Goal: Task Accomplishment & Management: Complete application form

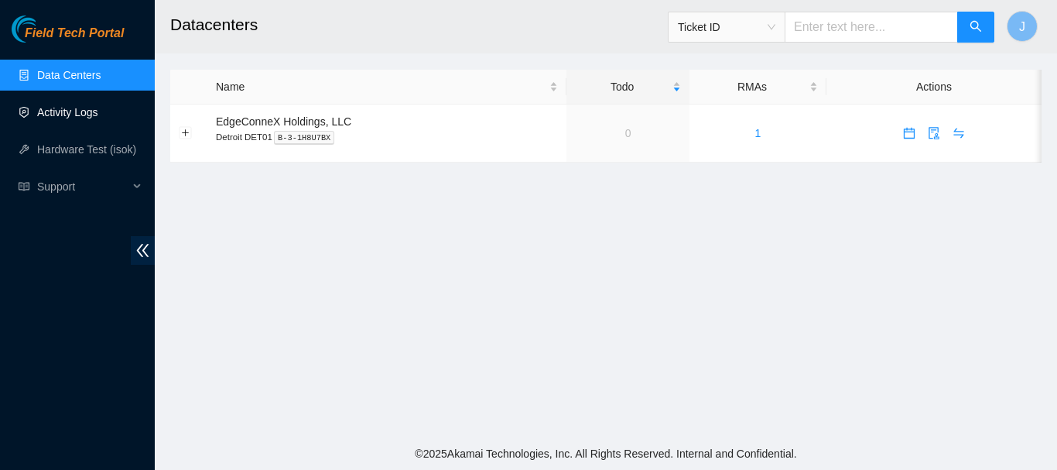
click at [60, 115] on link "Activity Logs" at bounding box center [67, 112] width 61 height 12
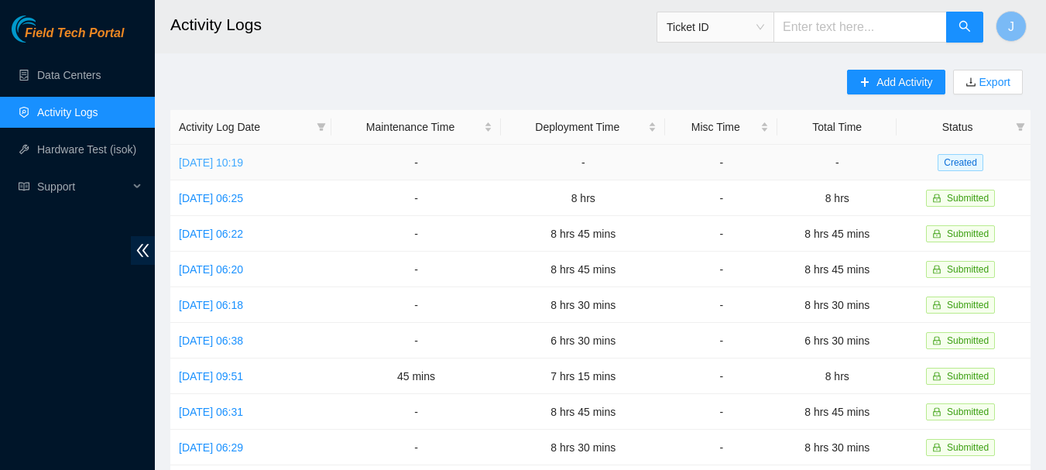
click at [227, 165] on link "[DATE] 10:19" at bounding box center [211, 162] width 64 height 12
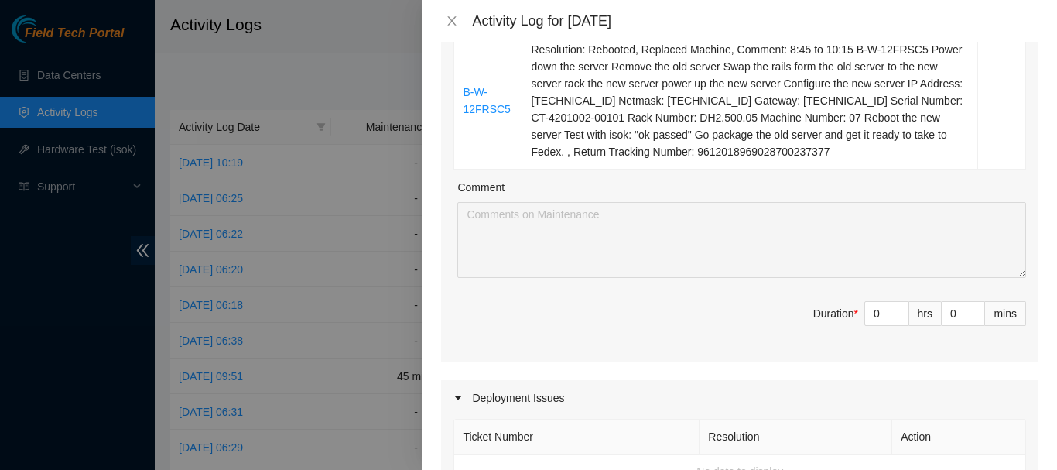
scroll to position [331, 0]
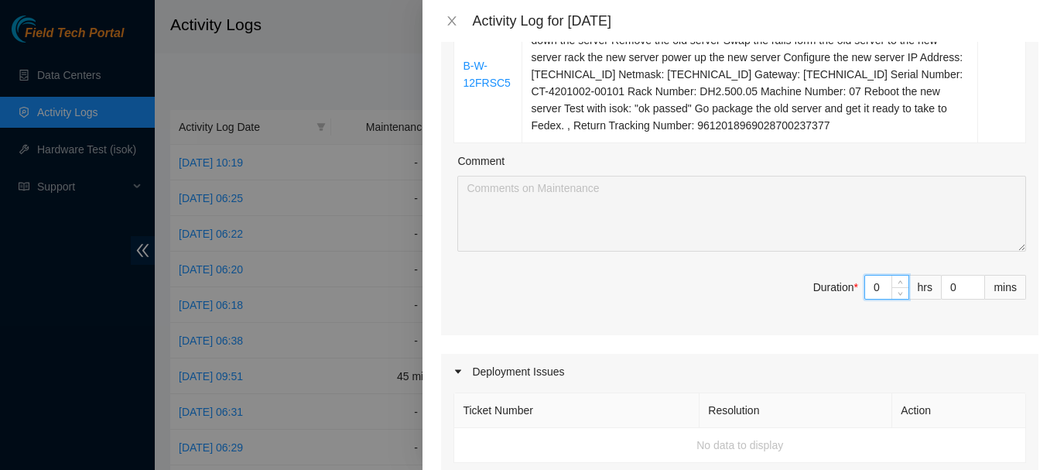
drag, startPoint x: 878, startPoint y: 288, endPoint x: 854, endPoint y: 282, distance: 24.8
click at [865, 282] on input "0" at bounding box center [886, 287] width 43 height 23
type input "1"
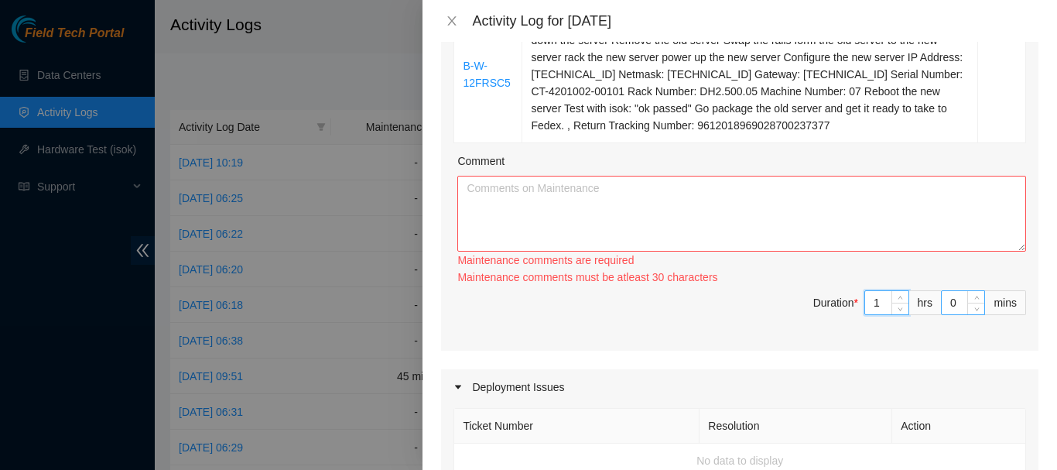
type input "1"
drag, startPoint x: 947, startPoint y: 297, endPoint x: 923, endPoint y: 294, distance: 23.4
click at [923, 294] on span "Duration * 1 hrs 0 mins" at bounding box center [740, 311] width 573 height 43
type input "3"
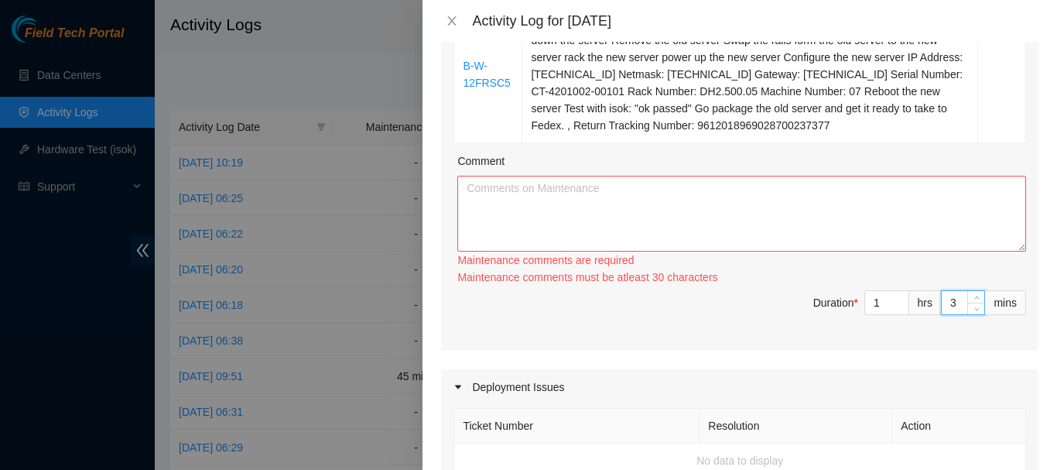
type input "30"
click at [543, 198] on textarea "Comment" at bounding box center [741, 214] width 569 height 76
paste textarea "6:00 to 6:45 Set up Do My time sheets for last week. 6:45 to 8:45 Rerun (4) cab…"
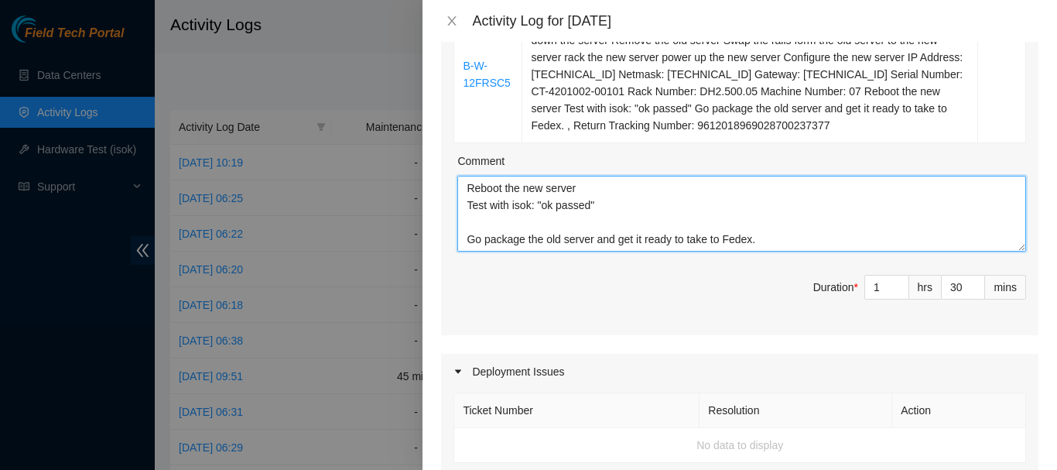
scroll to position [286, 0]
type textarea "8:45 to 10:15 B-W-12FRSC5 Power down the server Remove the old server Swap the …"
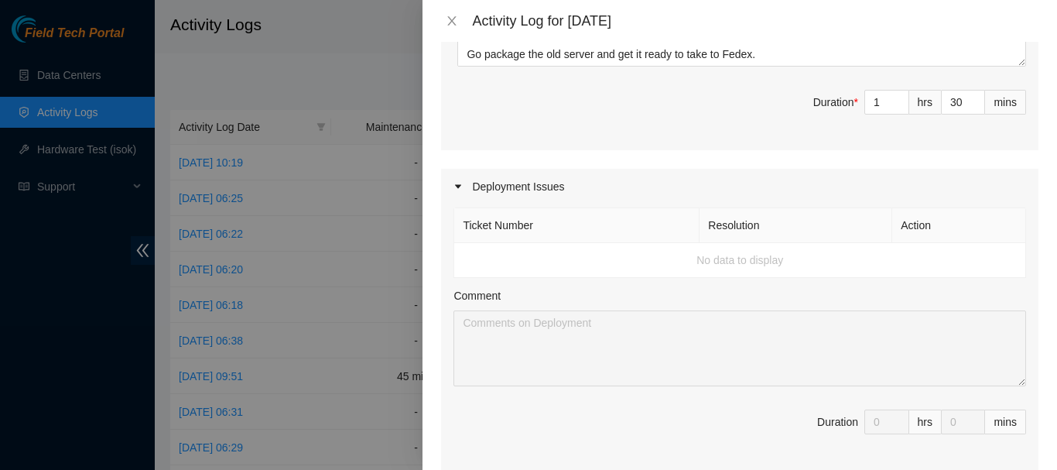
scroll to position [642, 0]
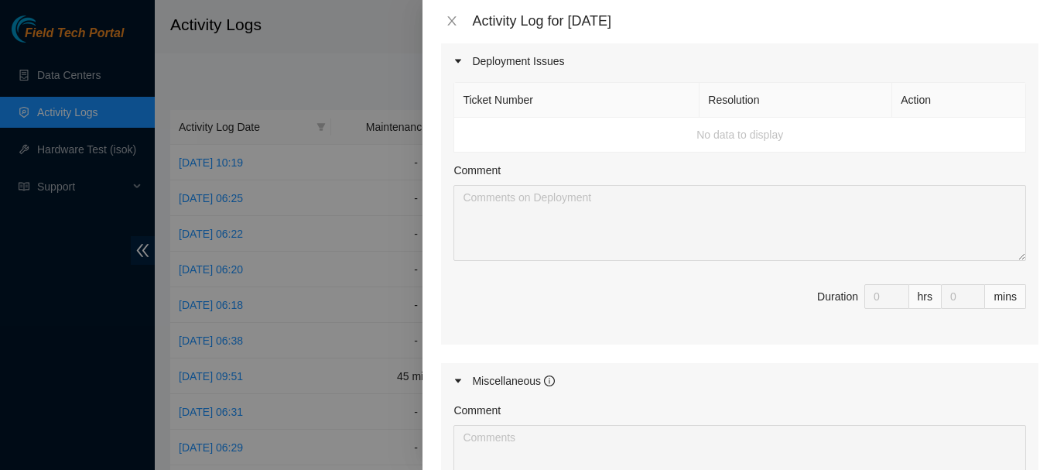
click at [543, 129] on td "No data to display" at bounding box center [740, 135] width 572 height 35
click at [737, 136] on td "No data to display" at bounding box center [740, 135] width 572 height 35
click at [760, 139] on td "No data to display" at bounding box center [740, 135] width 572 height 35
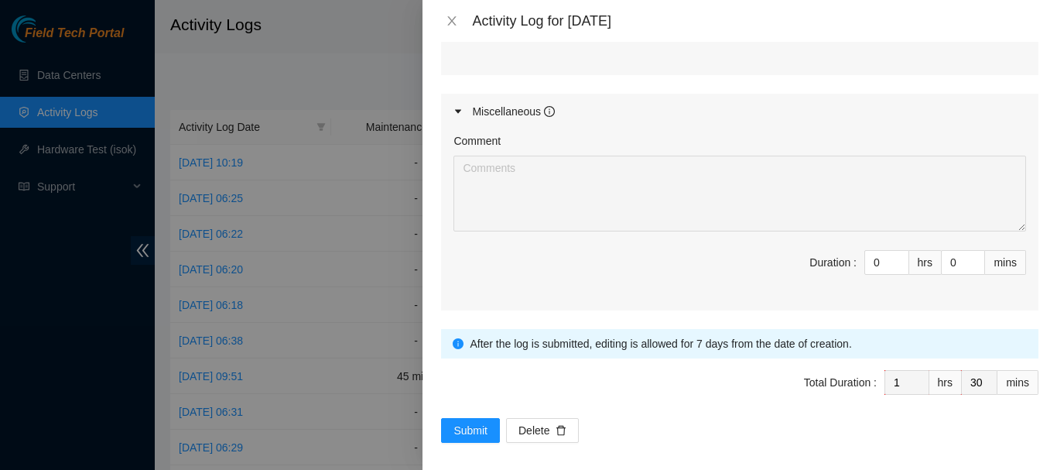
scroll to position [921, 0]
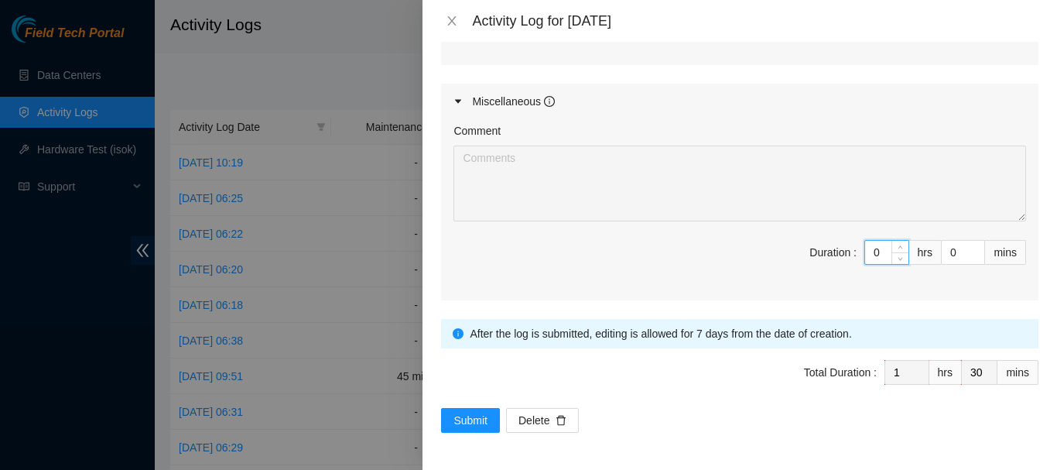
drag, startPoint x: 871, startPoint y: 252, endPoint x: 835, endPoint y: 251, distance: 36.4
click at [835, 251] on span "Duration : 0 hrs 0 mins" at bounding box center [740, 261] width 573 height 43
type input "6"
type input "7"
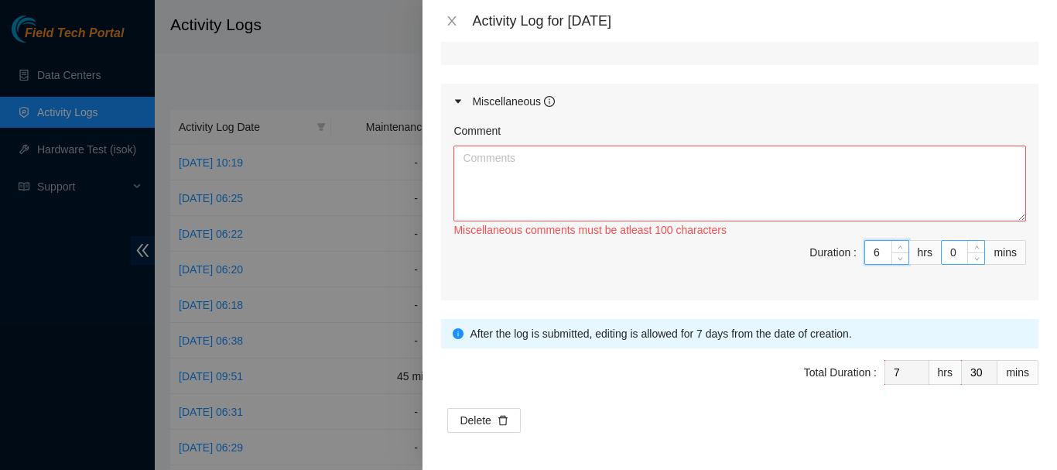
type input "6"
drag, startPoint x: 950, startPoint y: 255, endPoint x: 919, endPoint y: 255, distance: 30.2
click at [919, 255] on span "Duration : 6 hrs 0 mins" at bounding box center [740, 261] width 573 height 43
type input "3"
type input "33"
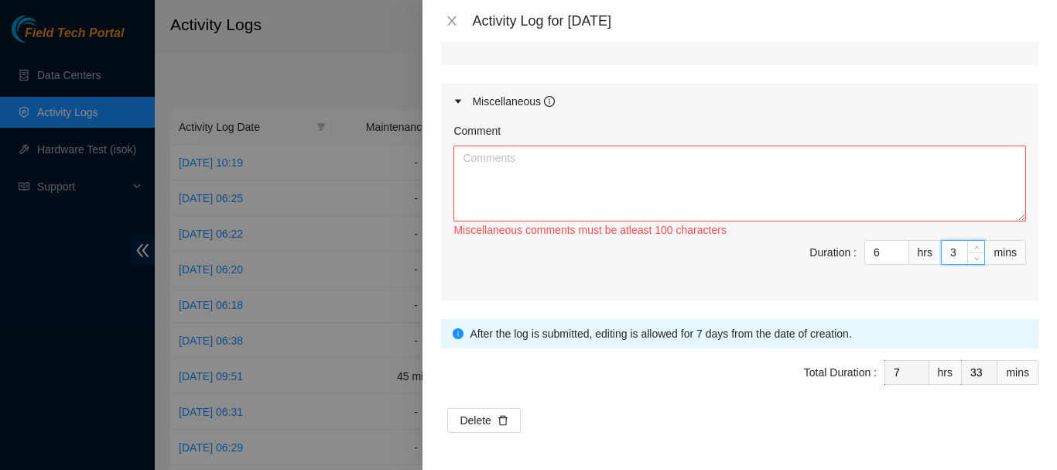
type input "30"
type input "8"
type input "0"
type input "30"
click at [847, 185] on textarea "Comment" at bounding box center [740, 184] width 573 height 76
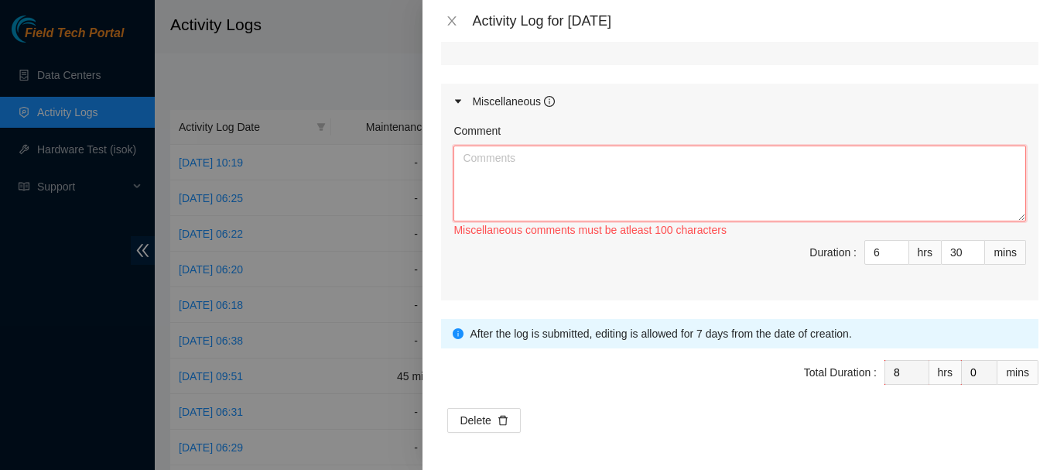
paste textarea "6:00 to 6:45 Set up Do My time sheets for last week. 6:45 to 8:45 Rerun (4) cab…"
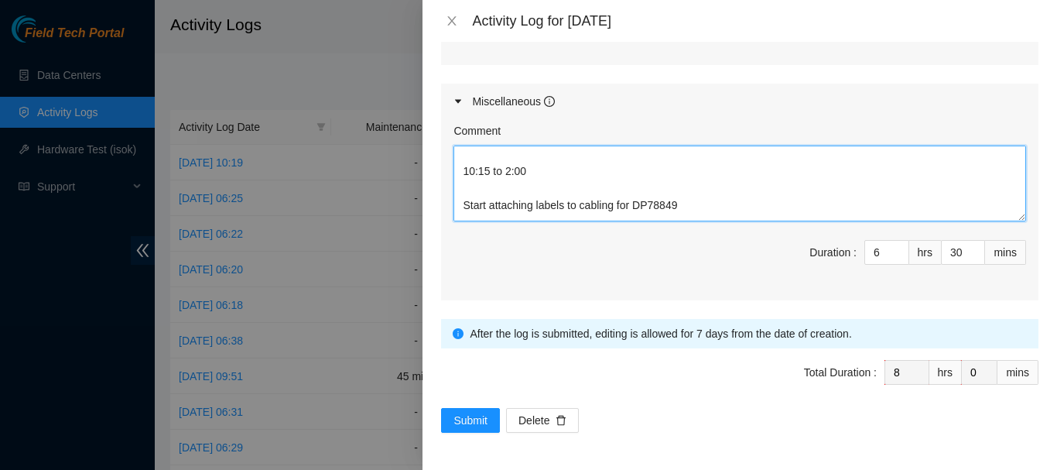
scroll to position [123, 0]
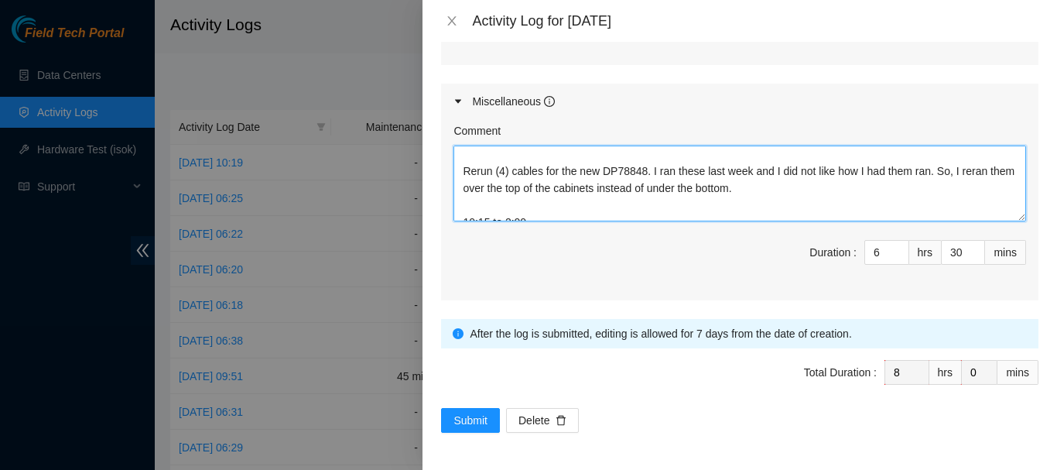
type textarea "6:00 to 6:45 Set up Do My time sheets for last week. 6:45 to 8:45 Rerun (4) cab…"
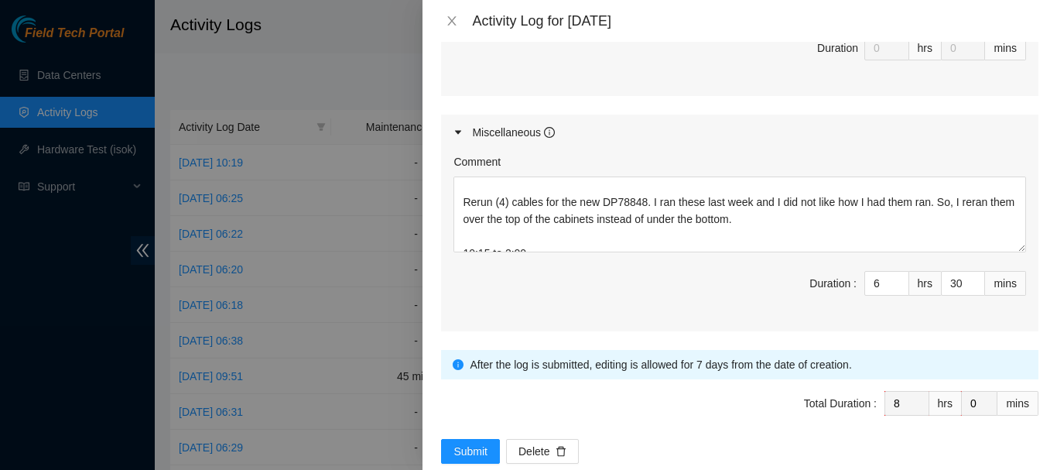
scroll to position [921, 0]
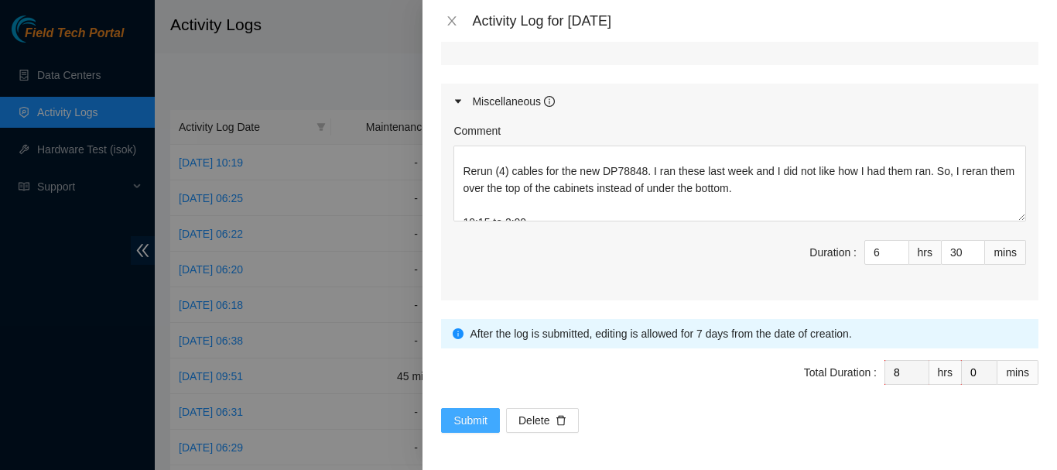
click at [471, 417] on span "Submit" at bounding box center [471, 420] width 34 height 17
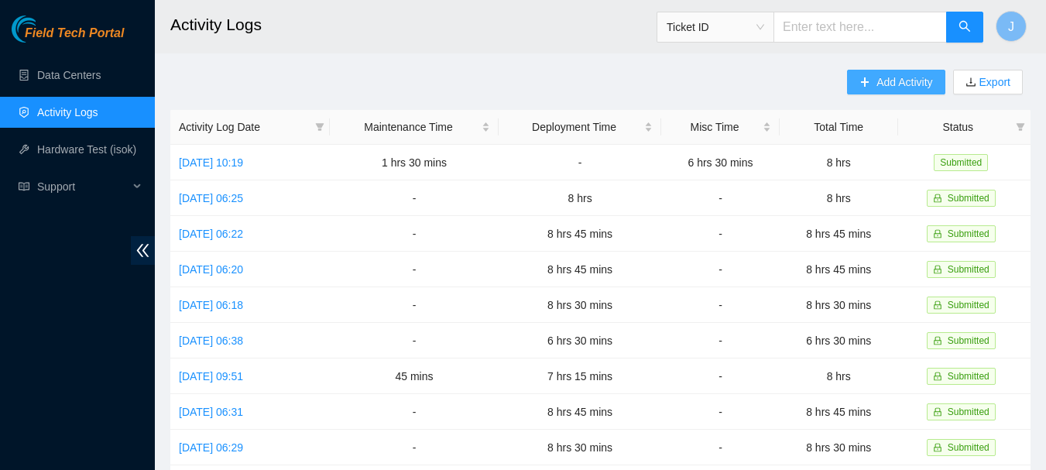
click at [878, 77] on span "Add Activity" at bounding box center [904, 82] width 56 height 17
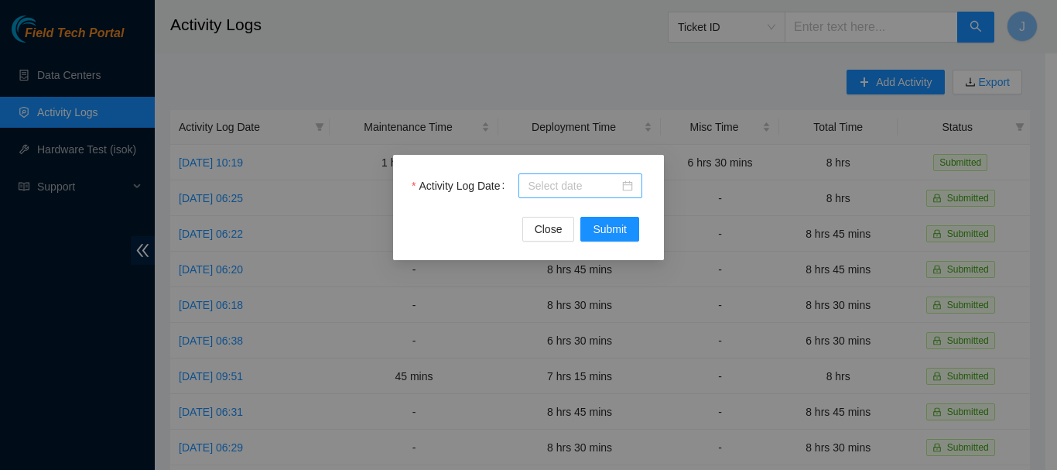
click at [628, 186] on div at bounding box center [580, 185] width 105 height 17
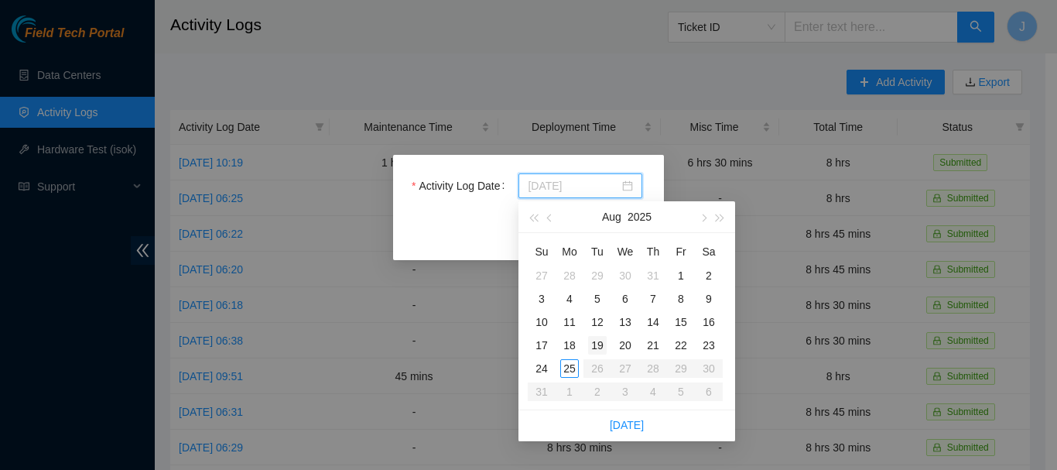
type input "[DATE]"
click at [597, 345] on div "19" at bounding box center [597, 345] width 19 height 19
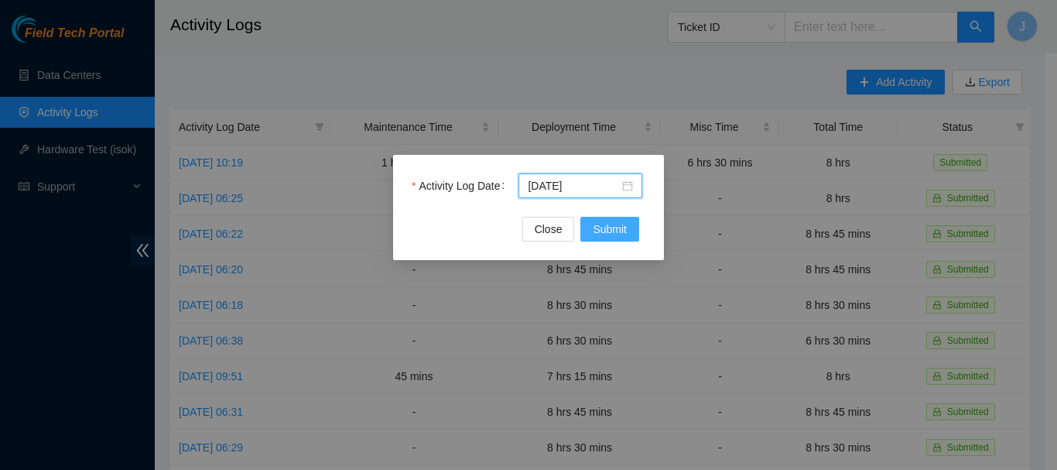
click at [612, 230] on span "Submit" at bounding box center [610, 229] width 34 height 17
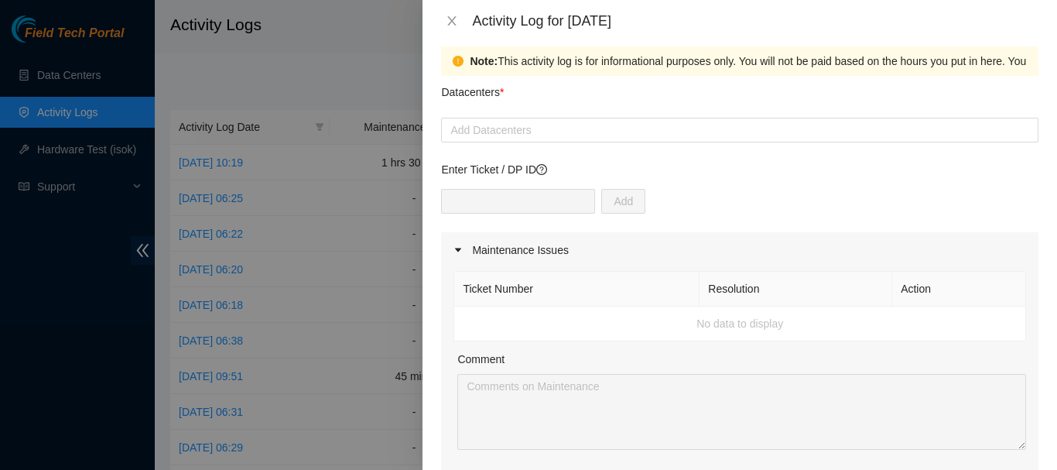
scroll to position [24, 0]
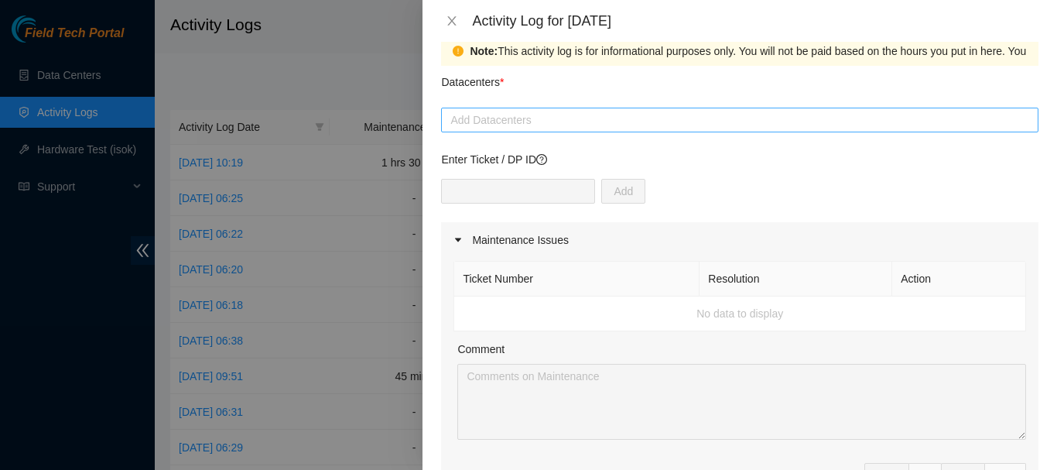
click at [770, 119] on div at bounding box center [740, 120] width 590 height 19
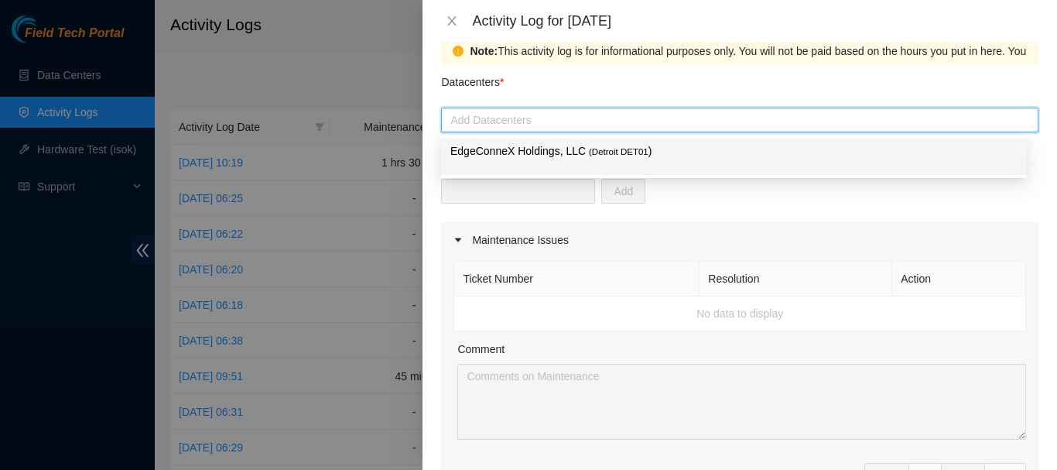
click at [637, 152] on span "( Detroit DET01" at bounding box center [619, 151] width 60 height 9
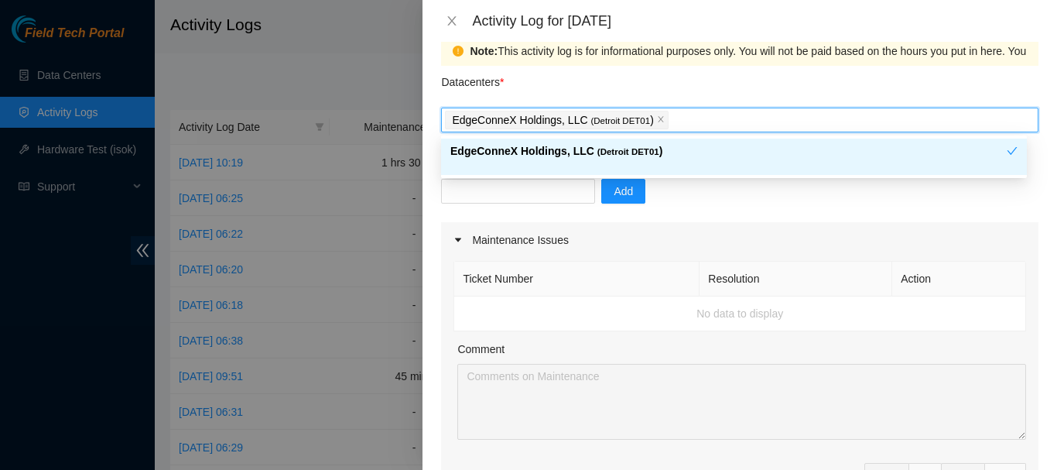
click at [637, 152] on span "( Detroit DET01" at bounding box center [628, 151] width 62 height 9
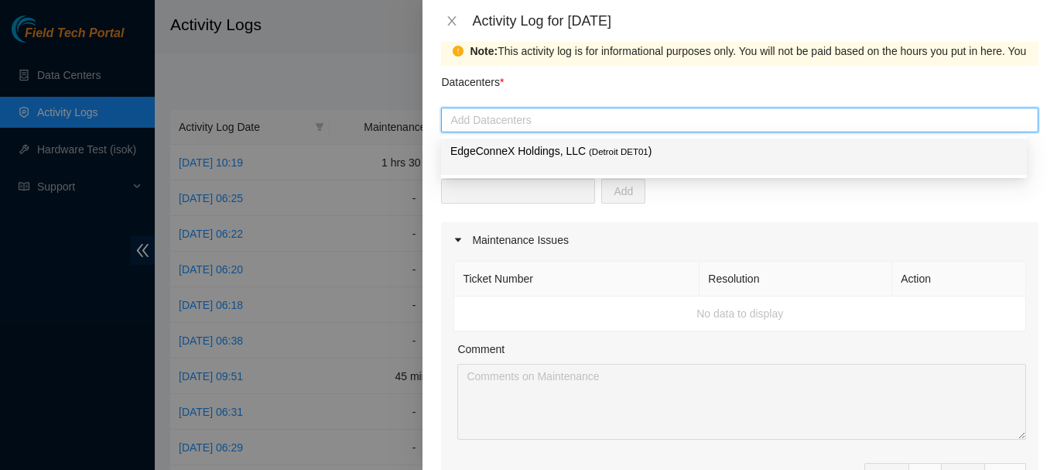
click at [628, 147] on span "( Detroit DET01" at bounding box center [619, 151] width 60 height 9
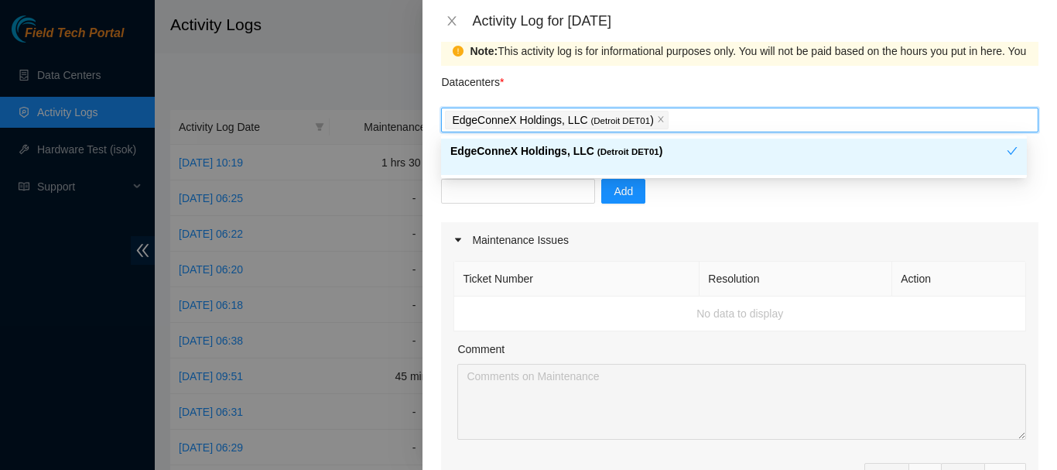
click at [696, 206] on div "Add" at bounding box center [739, 200] width 597 height 43
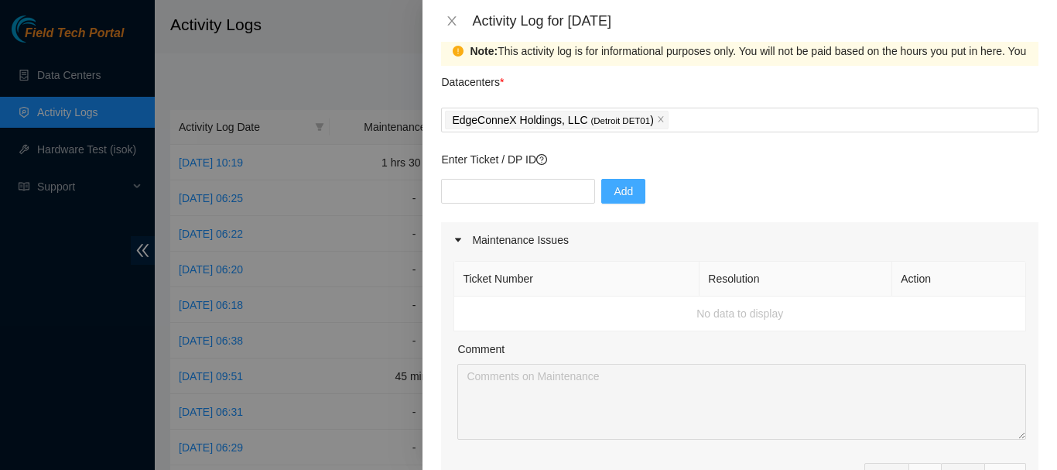
click at [614, 189] on span "Add" at bounding box center [623, 191] width 19 height 17
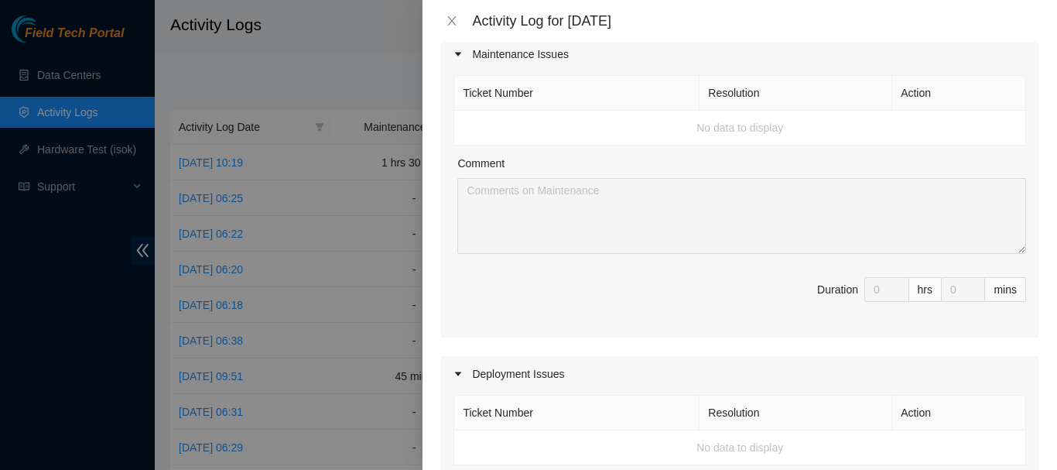
scroll to position [214, 0]
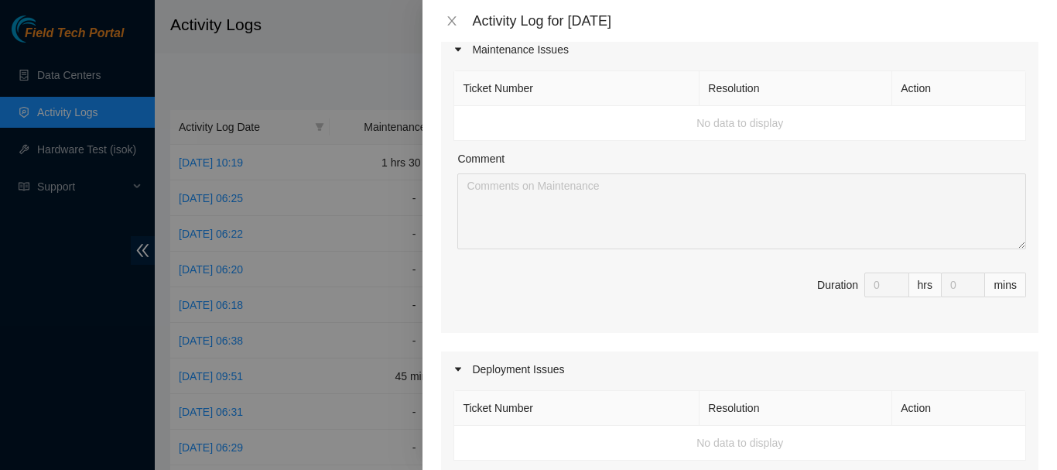
click at [851, 124] on td "No data to display" at bounding box center [740, 123] width 572 height 35
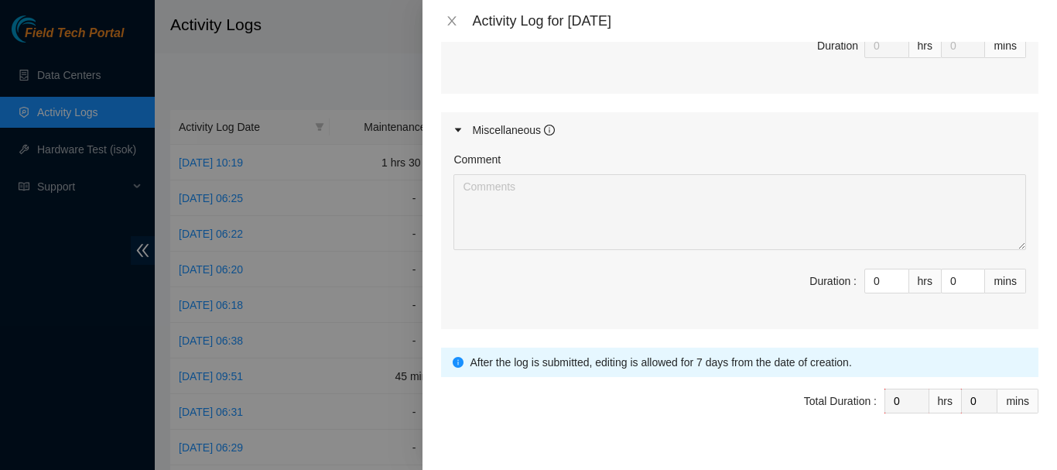
scroll to position [802, 0]
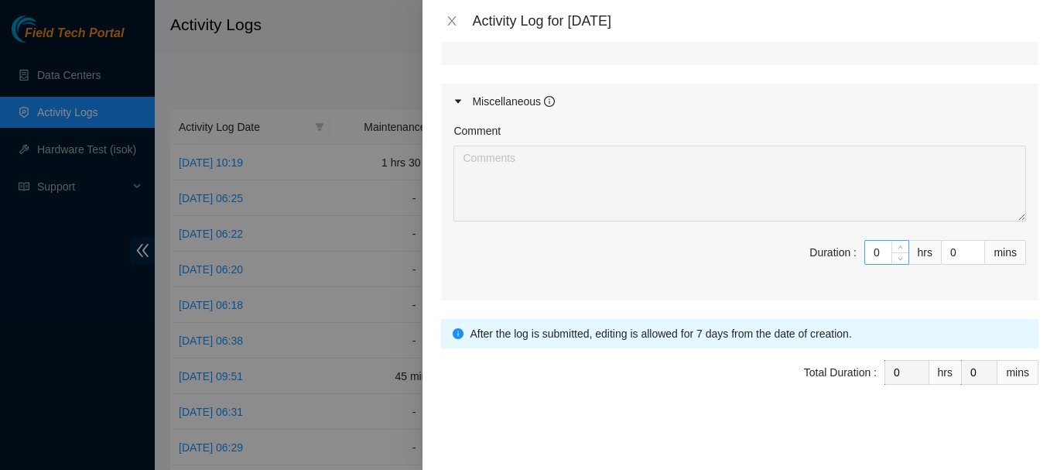
click at [872, 257] on input "0" at bounding box center [886, 252] width 43 height 23
drag, startPoint x: 872, startPoint y: 255, endPoint x: 842, endPoint y: 255, distance: 30.2
click at [842, 255] on span "Duration : 0 hrs 0 mins" at bounding box center [740, 261] width 573 height 43
type input "8"
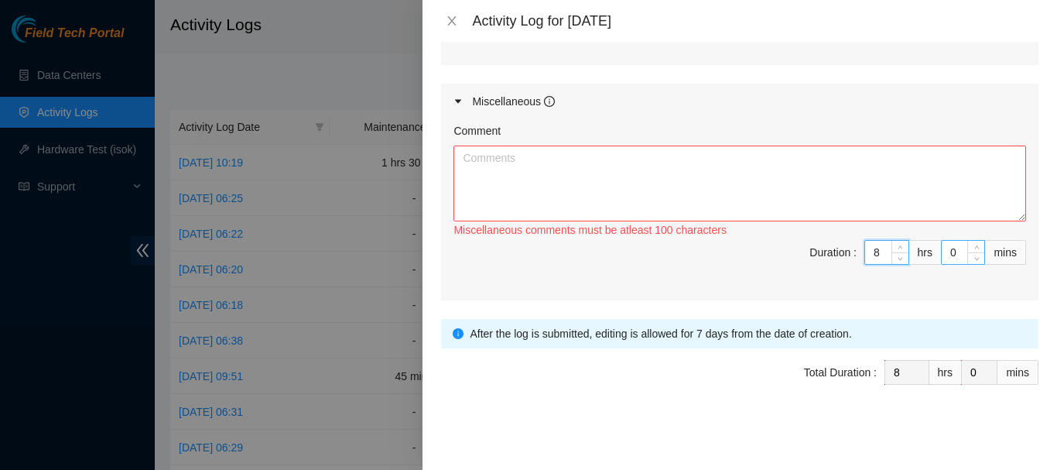
type input "8"
drag, startPoint x: 954, startPoint y: 252, endPoint x: 931, endPoint y: 250, distance: 22.5
click at [942, 250] on input "0" at bounding box center [963, 252] width 43 height 23
type input "1"
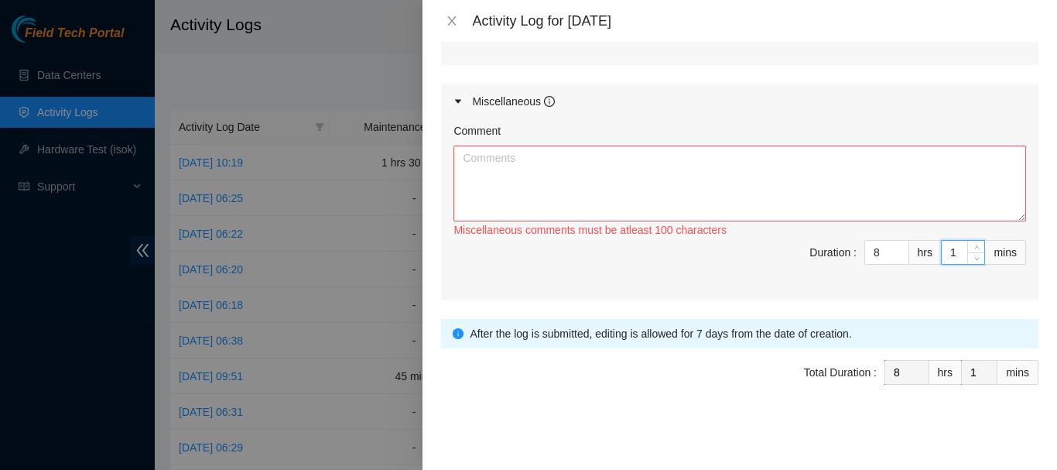
type input "15"
click at [861, 170] on textarea "Comment" at bounding box center [740, 184] width 573 height 76
paste textarea "5:45 to 6:00 set up 6:00 to 6:30 & 10:00 to Check light levels in two port on r…"
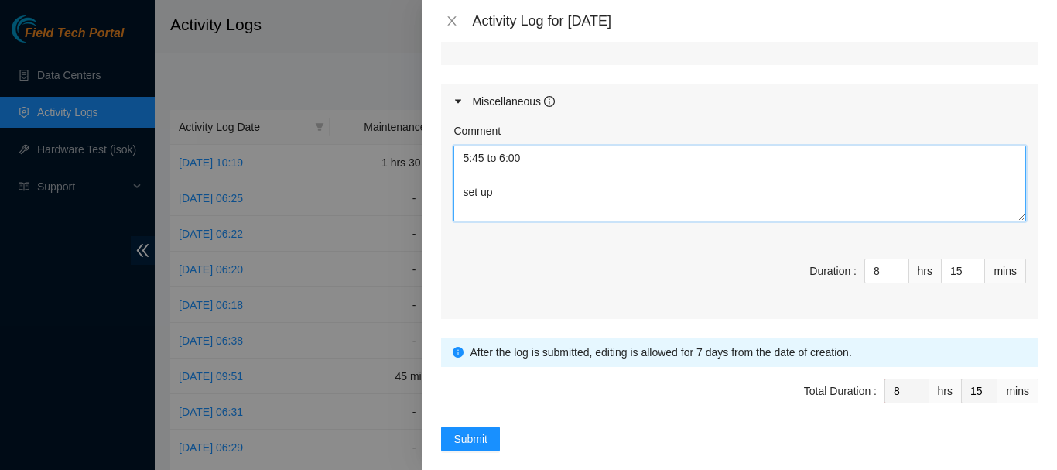
scroll to position [694, 0]
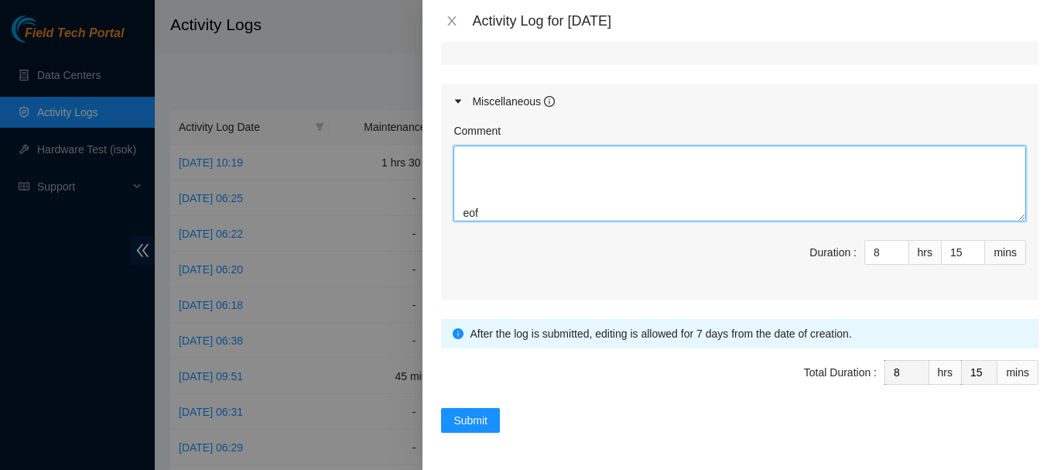
type textarea "5:45 to 6:00 set up 6:00 to 6:30 & 10:00 to Check light levels in two port on r…"
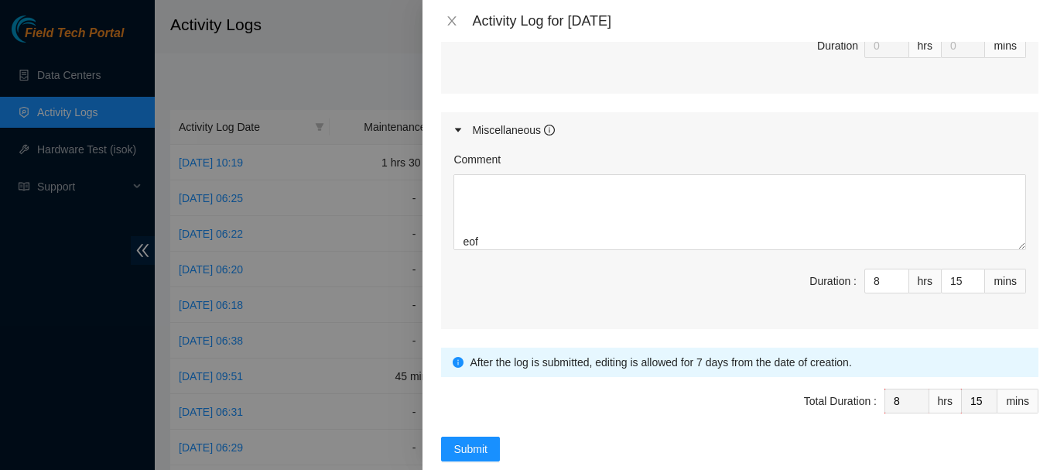
scroll to position [802, 0]
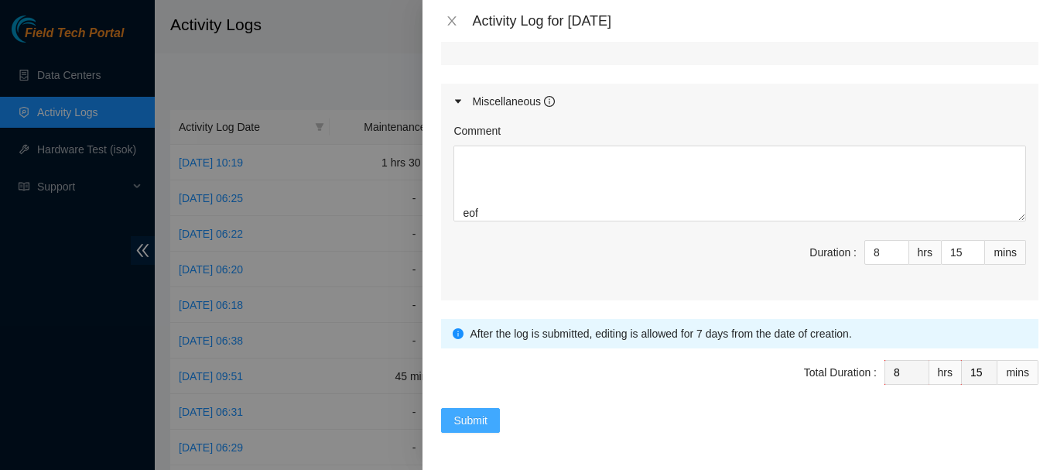
click at [462, 419] on span "Submit" at bounding box center [471, 420] width 34 height 17
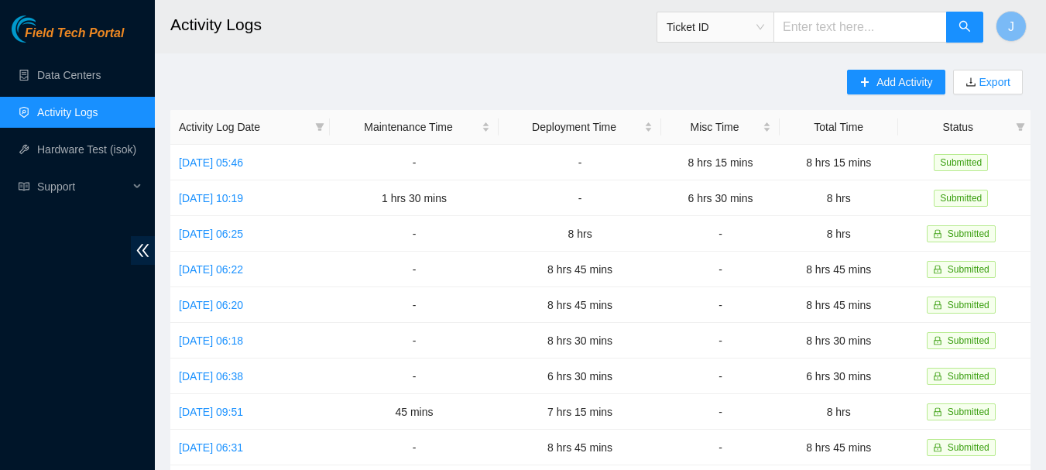
click at [903, 69] on main "Activity Logs Ticket ID J Add Activity Export Activity Log Date Maintenance Tim…" at bounding box center [600, 461] width 891 height 922
click at [899, 81] on span "Add Activity" at bounding box center [904, 82] width 56 height 17
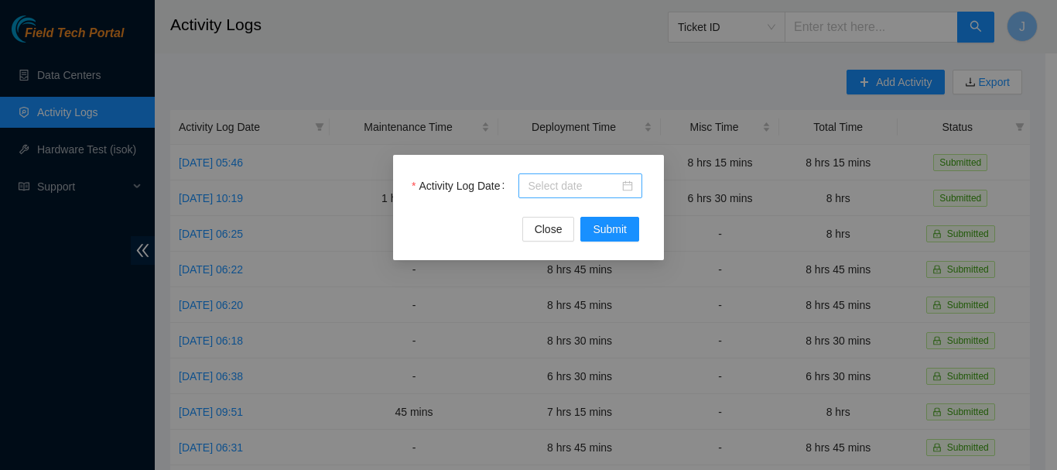
click at [630, 188] on div at bounding box center [580, 185] width 105 height 17
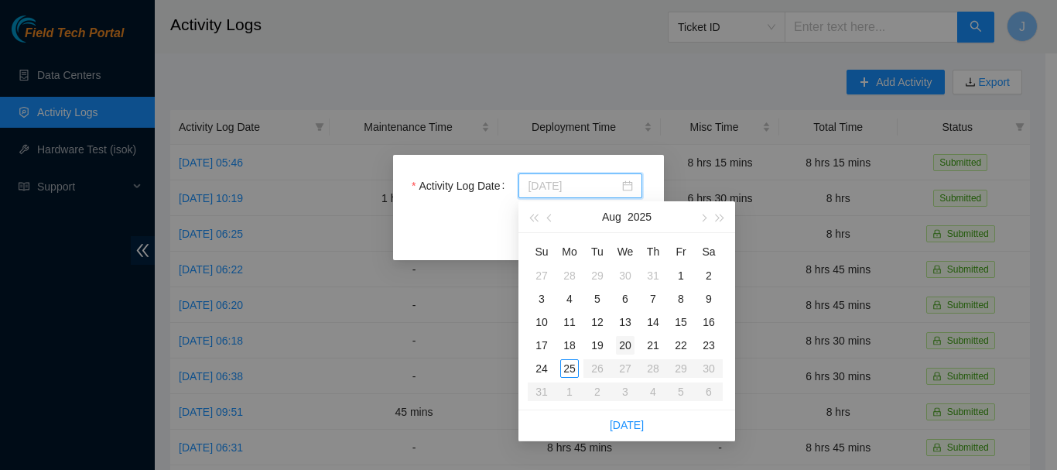
type input "[DATE]"
click at [624, 344] on div "20" at bounding box center [625, 345] width 19 height 19
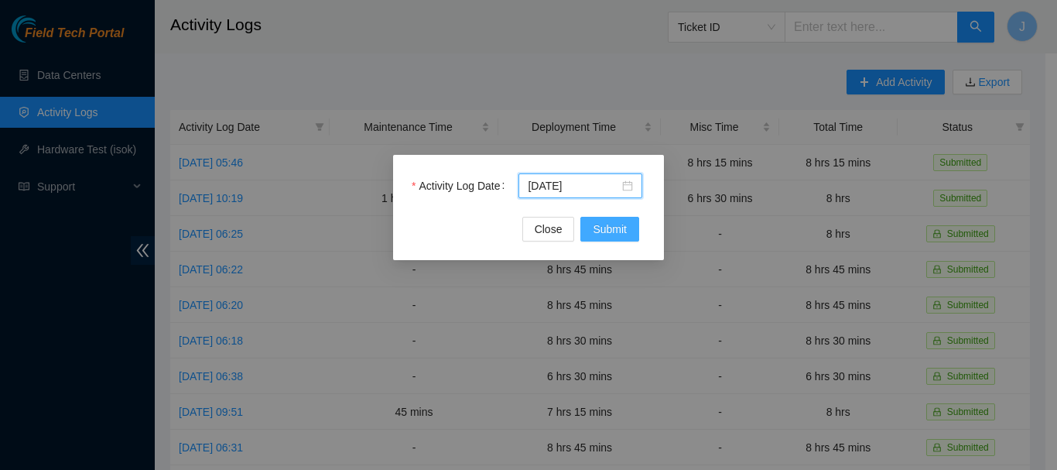
click at [608, 233] on span "Submit" at bounding box center [610, 229] width 34 height 17
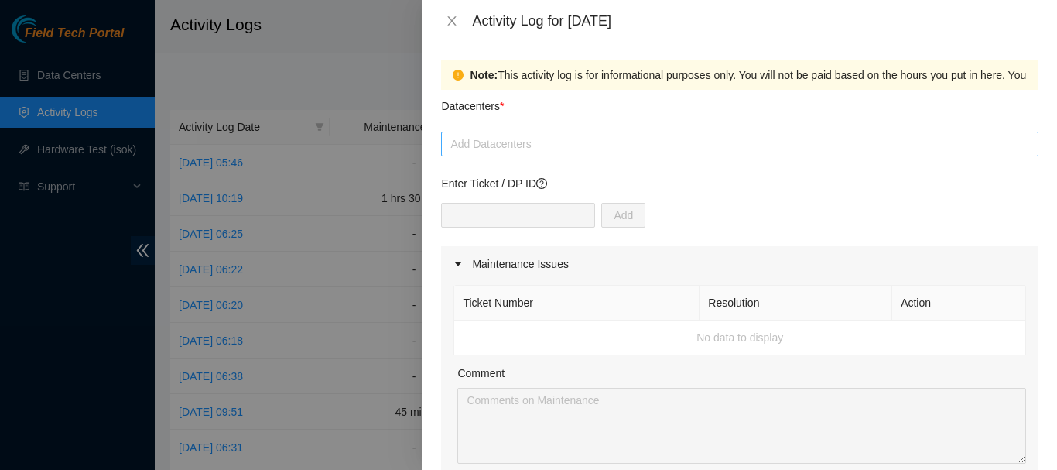
click at [656, 145] on div at bounding box center [740, 144] width 590 height 19
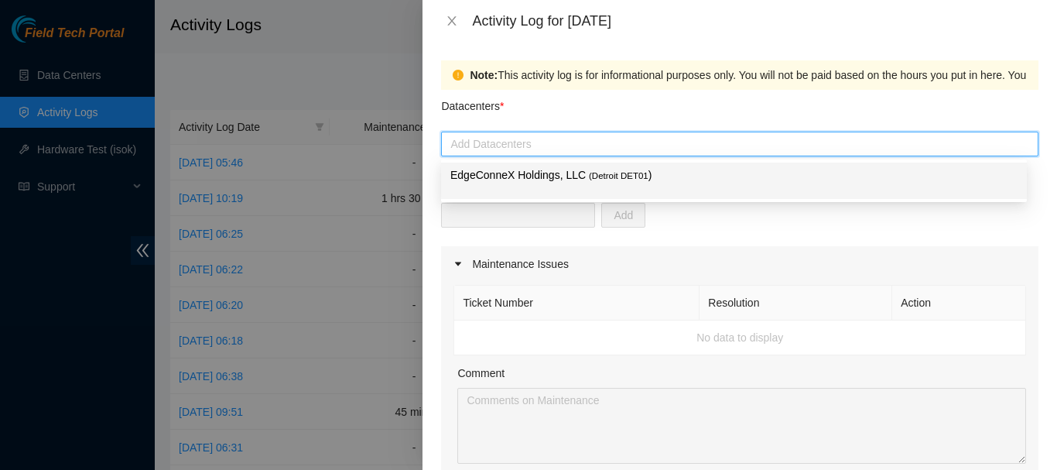
click at [625, 173] on span "( Detroit DET01" at bounding box center [619, 175] width 60 height 9
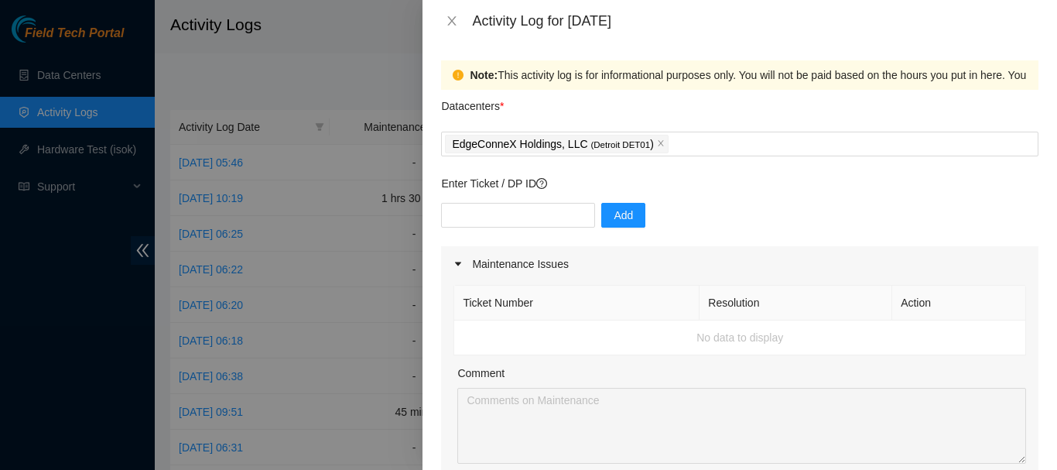
click at [659, 217] on div "Add" at bounding box center [739, 224] width 597 height 43
click at [614, 213] on span "Add" at bounding box center [623, 215] width 19 height 17
click at [515, 214] on input "text" at bounding box center [518, 215] width 154 height 25
type input "DP78848"
click at [614, 217] on span "Add" at bounding box center [623, 215] width 19 height 17
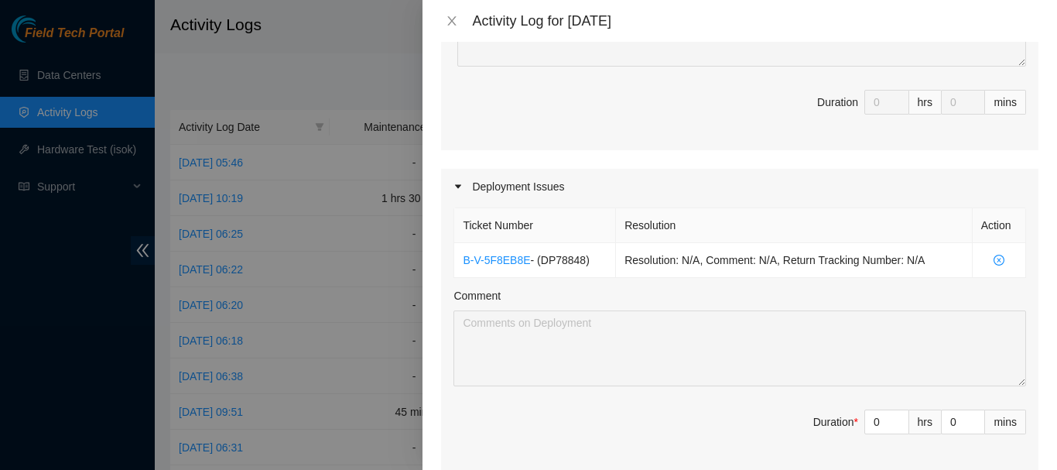
scroll to position [400, 0]
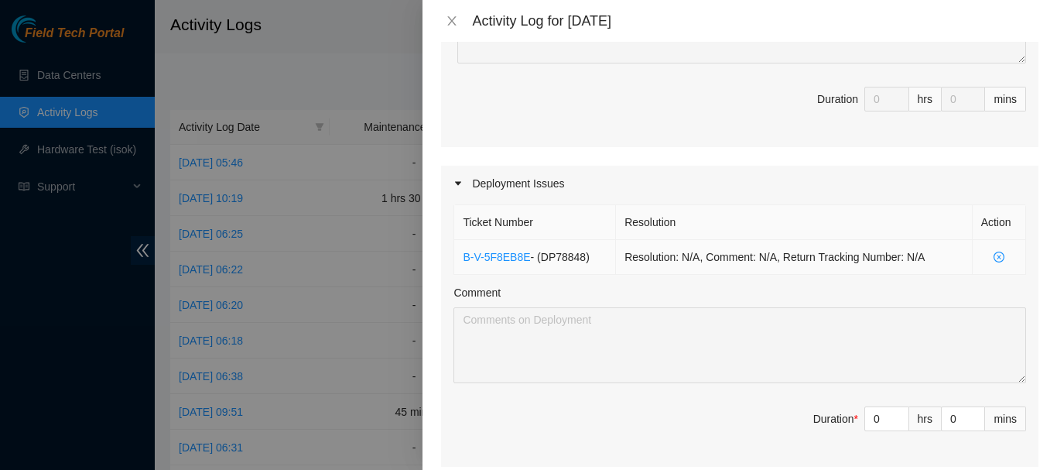
click at [731, 259] on td "Resolution: N/A, Comment: N/A, Return Tracking Number: N/A" at bounding box center [794, 257] width 356 height 35
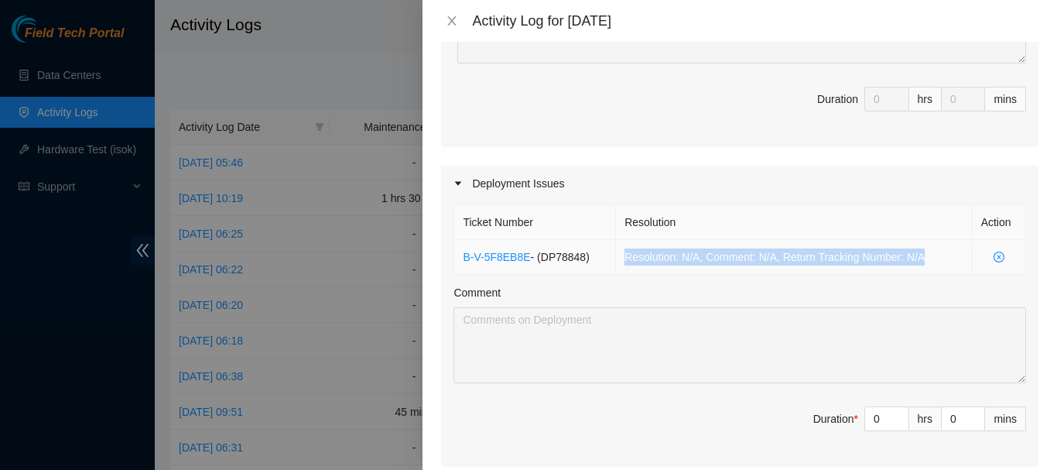
drag, startPoint x: 624, startPoint y: 255, endPoint x: 953, endPoint y: 246, distance: 329.0
click at [953, 246] on td "Resolution: N/A, Comment: N/A, Return Tracking Number: N/A" at bounding box center [794, 257] width 356 height 35
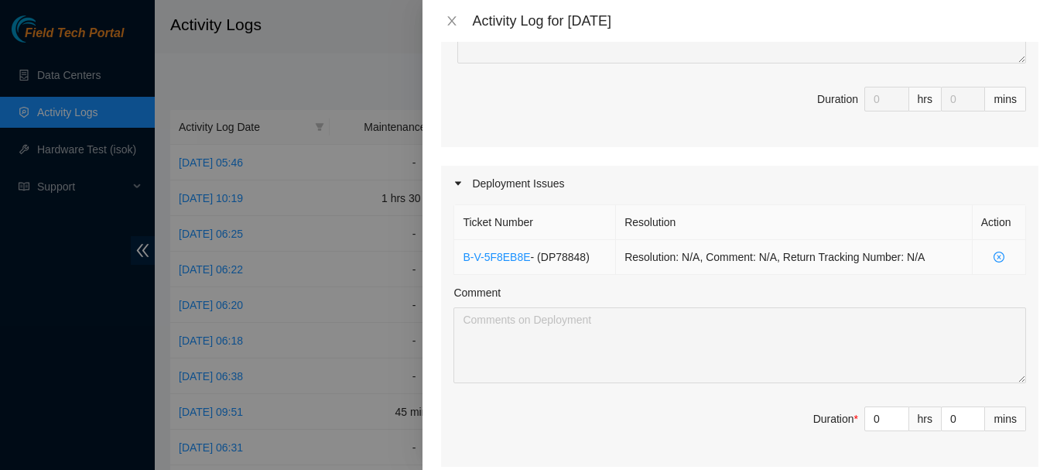
click at [994, 258] on icon "close-circle" at bounding box center [999, 257] width 11 height 11
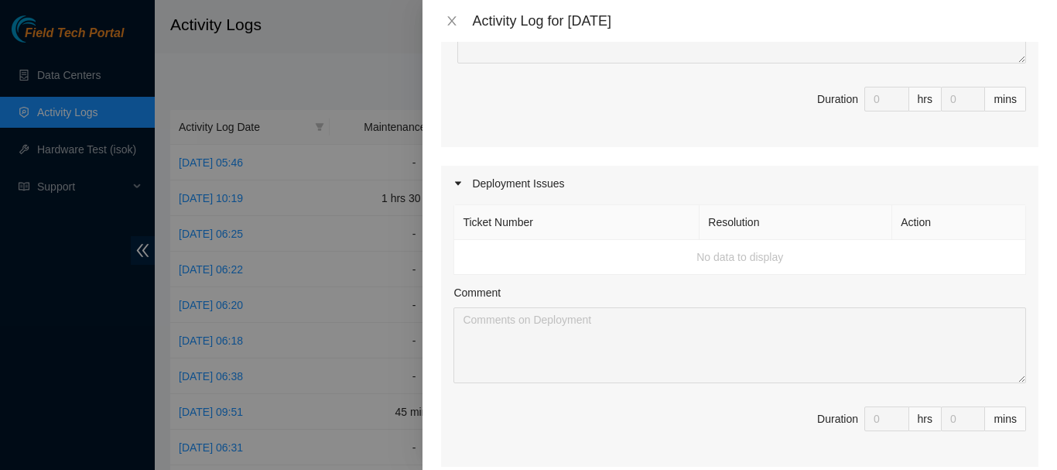
click at [810, 263] on td "No data to display" at bounding box center [740, 257] width 572 height 35
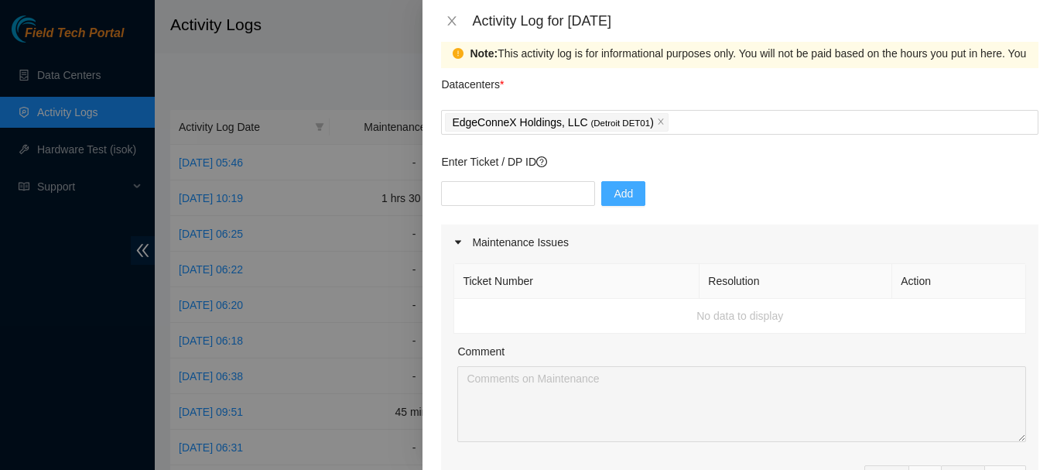
scroll to position [0, 0]
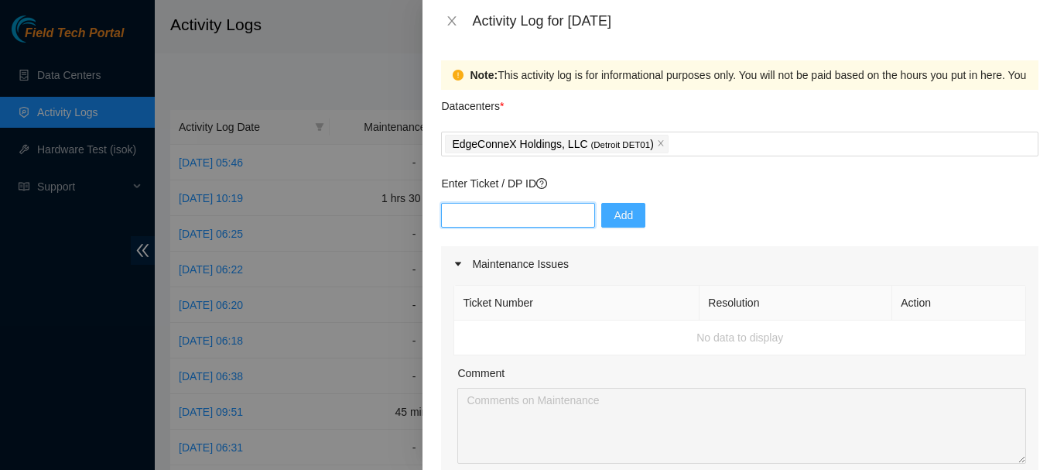
click at [478, 214] on input "text" at bounding box center [518, 215] width 154 height 25
type input "DP78848"
click at [614, 217] on span "Add" at bounding box center [623, 215] width 19 height 17
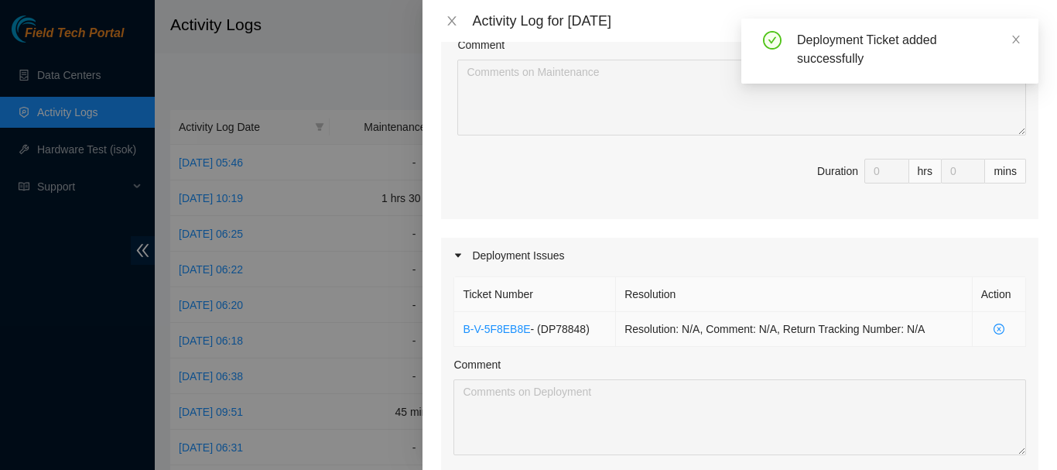
scroll to position [338, 0]
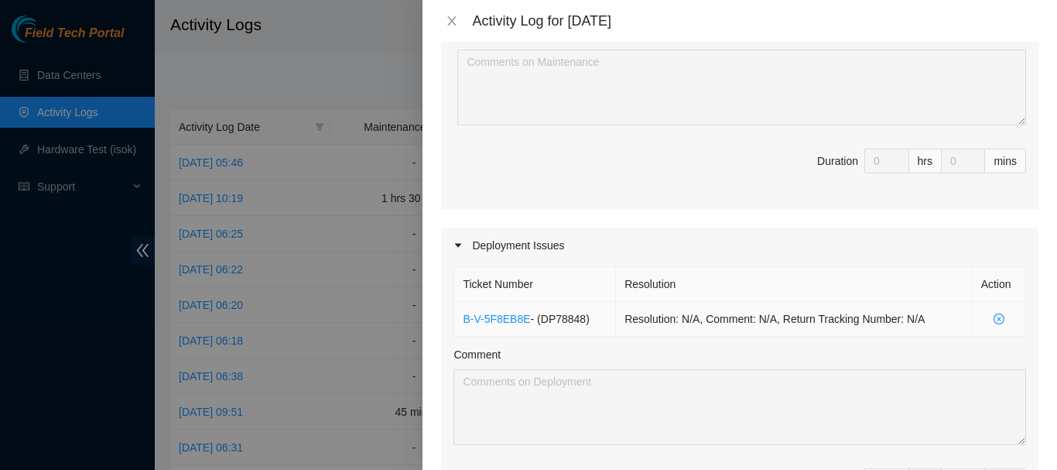
click at [871, 311] on td "Resolution: N/A, Comment: N/A, Return Tracking Number: N/A" at bounding box center [794, 319] width 356 height 35
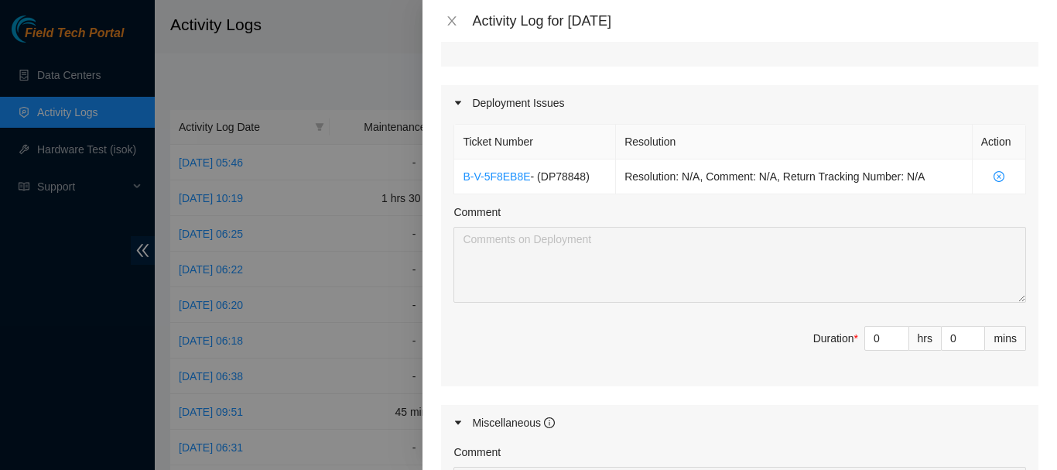
scroll to position [531, 0]
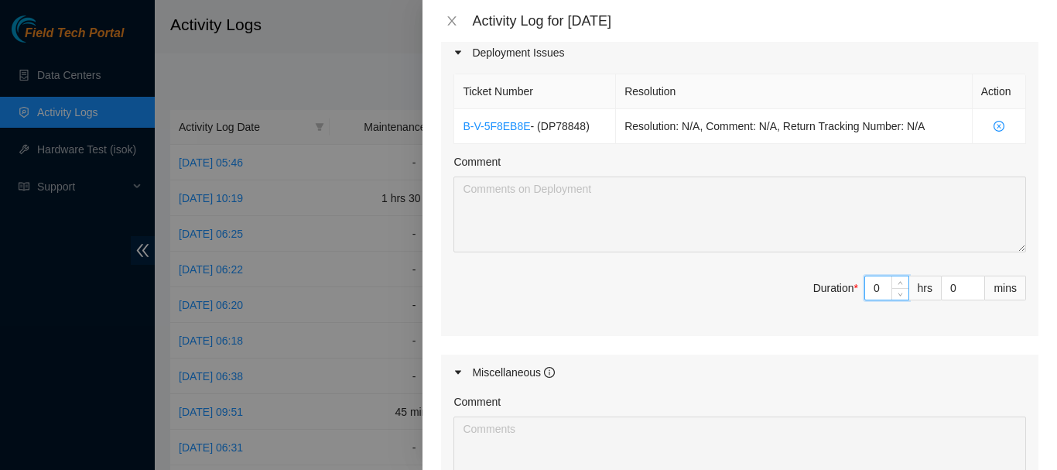
drag, startPoint x: 878, startPoint y: 287, endPoint x: 836, endPoint y: 287, distance: 41.8
click at [836, 287] on span "Duration * 0 hrs 0 mins" at bounding box center [740, 297] width 573 height 43
type input "9"
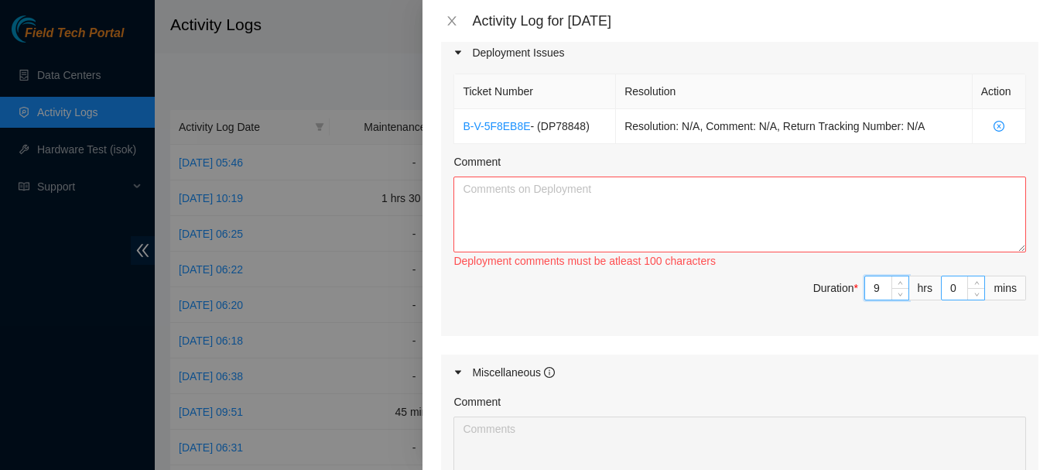
type input "9"
drag, startPoint x: 950, startPoint y: 287, endPoint x: 933, endPoint y: 286, distance: 17.9
click at [942, 286] on input "0" at bounding box center [963, 287] width 43 height 23
type input "1"
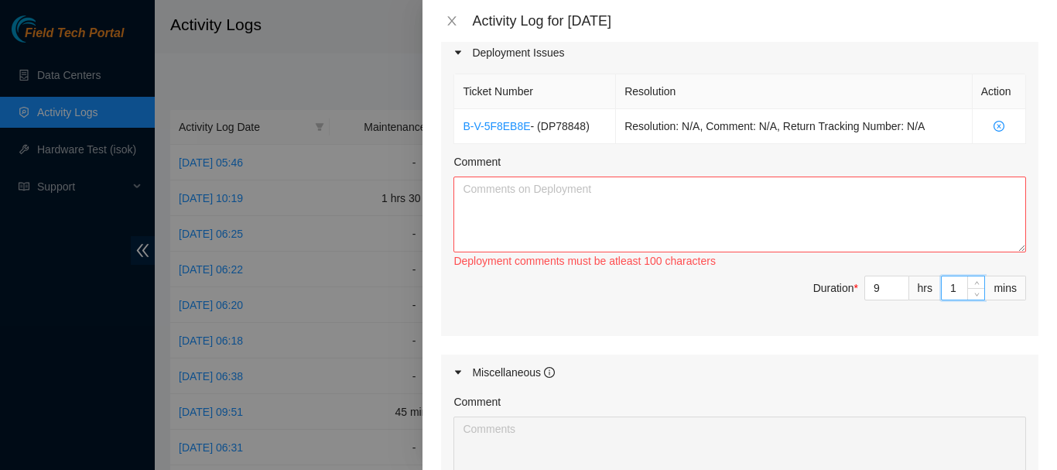
type input "15"
click at [728, 207] on textarea "Comment" at bounding box center [740, 214] width 573 height 76
paste textarea "6:15 to 6:30 Set up 6:30 to 8:15 get ready for the cut over of the new ICN rout…"
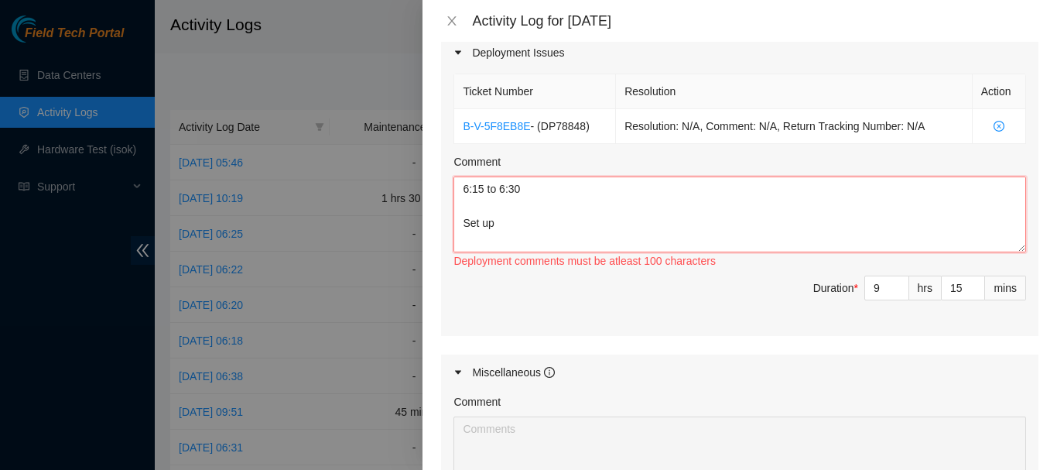
scroll to position [217, 0]
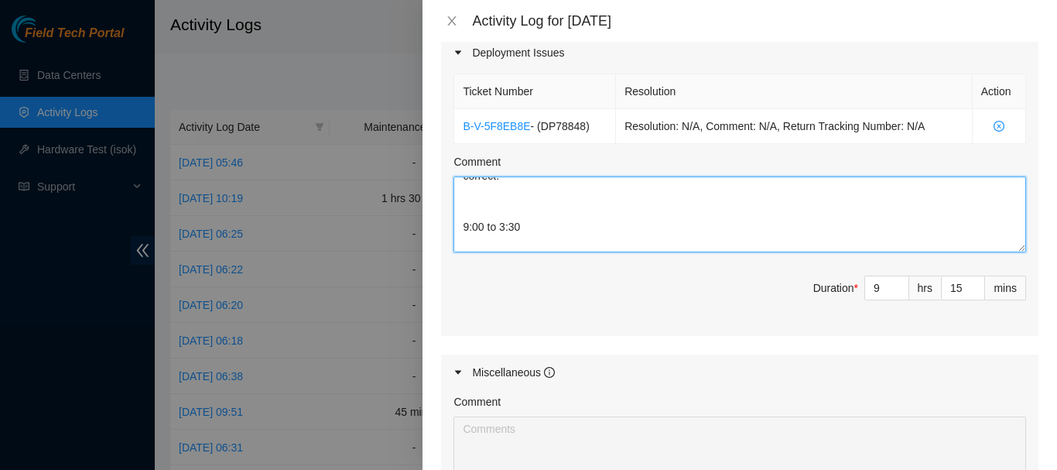
type textarea "6:15 to 6:30 Set up 6:30 to 8:15 get ready for the cut over of the new ICN rout…"
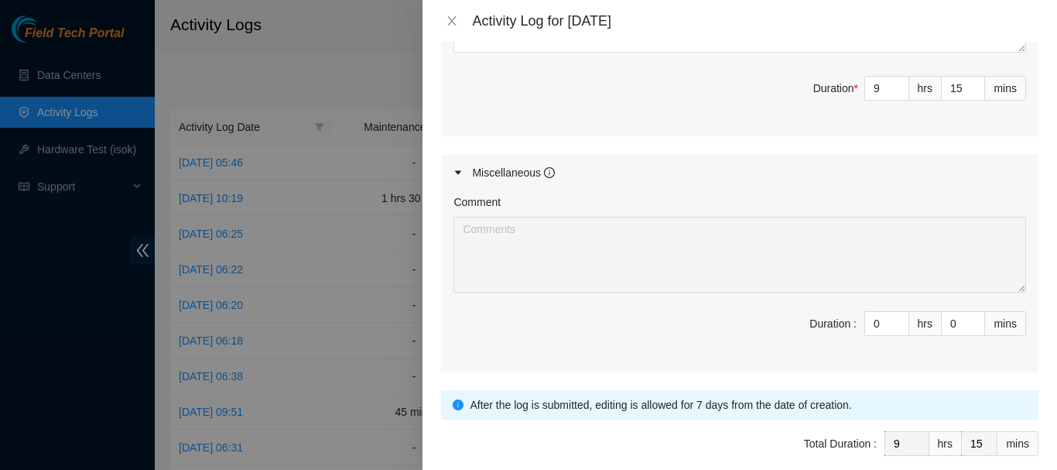
scroll to position [802, 0]
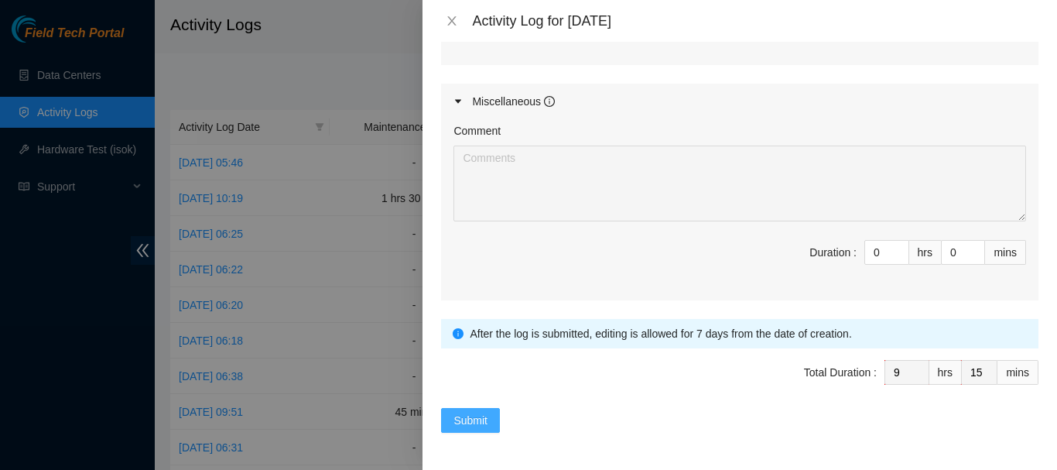
click at [468, 418] on span "Submit" at bounding box center [471, 420] width 34 height 17
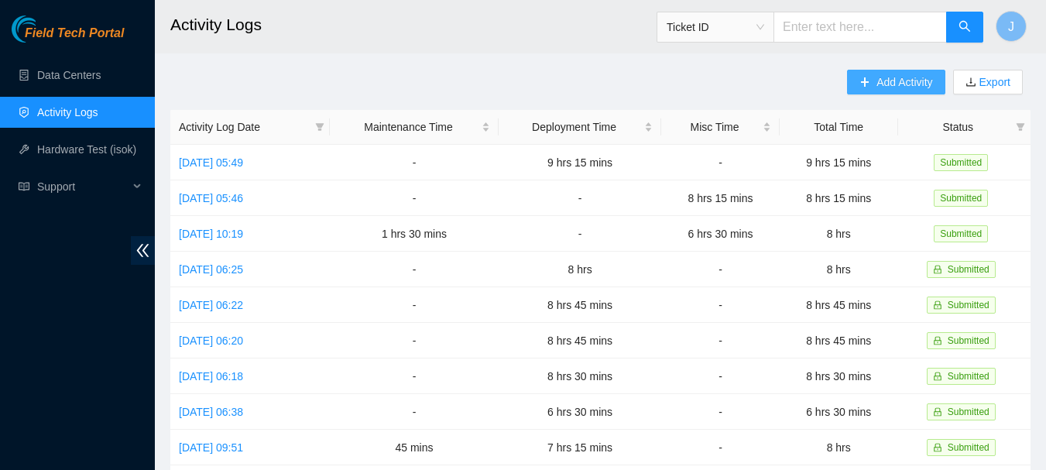
click at [889, 82] on span "Add Activity" at bounding box center [904, 82] width 56 height 17
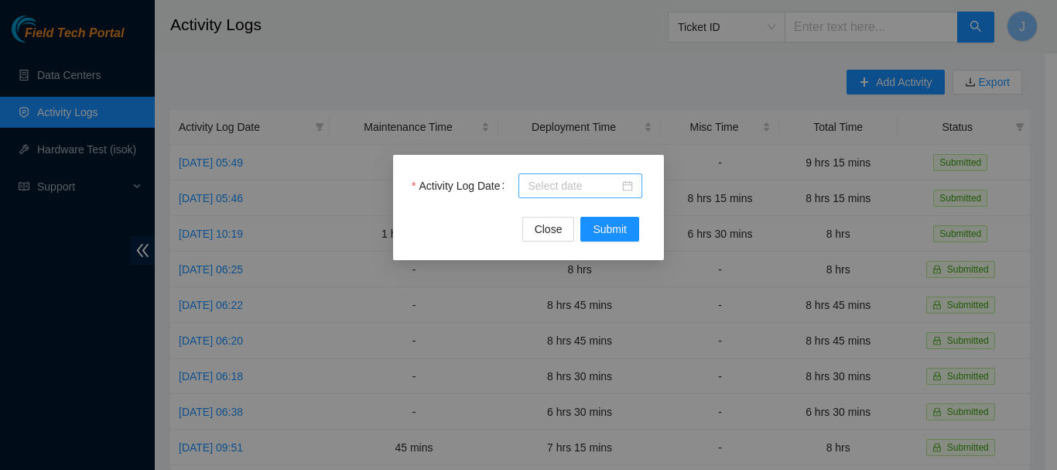
click at [628, 183] on div at bounding box center [580, 185] width 105 height 17
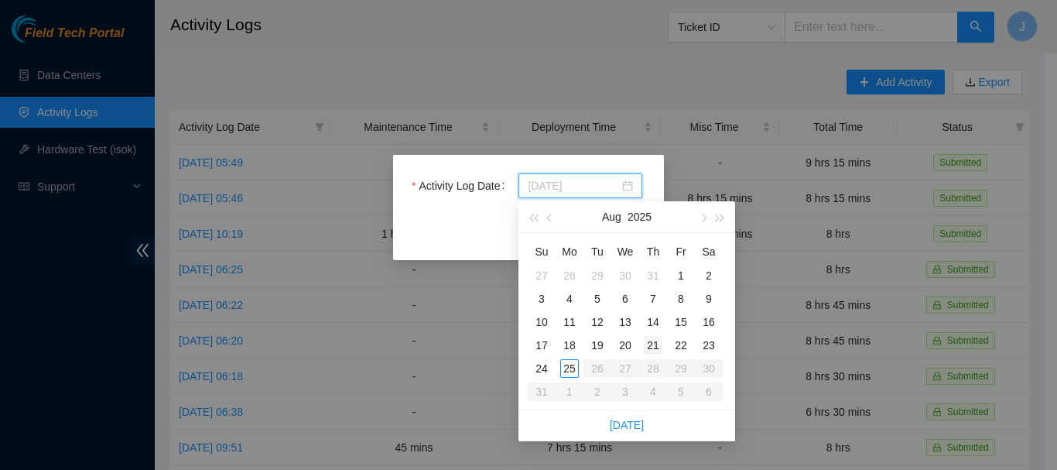
type input "[DATE]"
click at [657, 345] on div "21" at bounding box center [653, 345] width 19 height 19
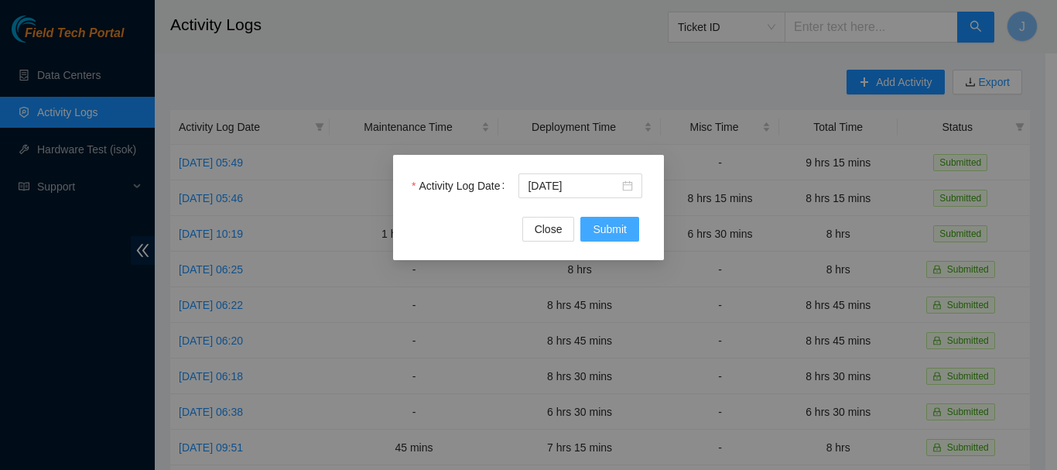
click at [604, 233] on span "Submit" at bounding box center [610, 229] width 34 height 17
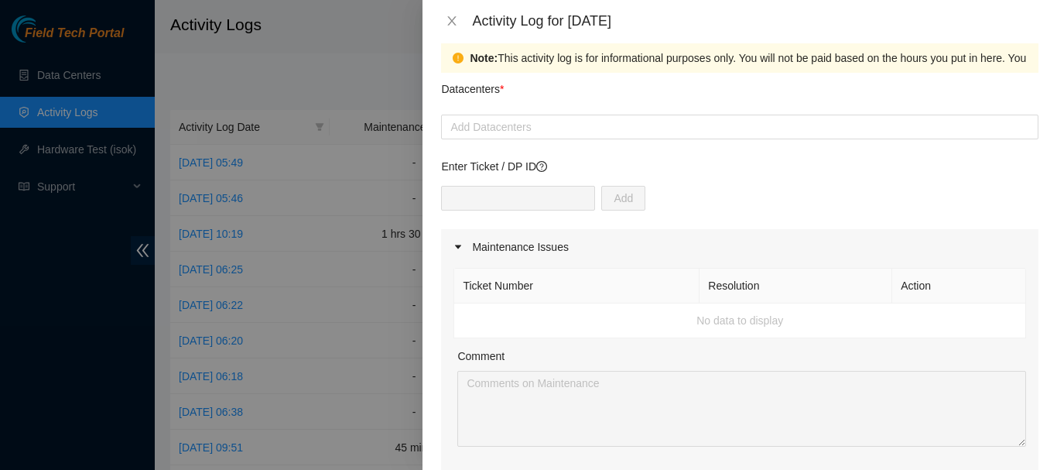
scroll to position [0, 0]
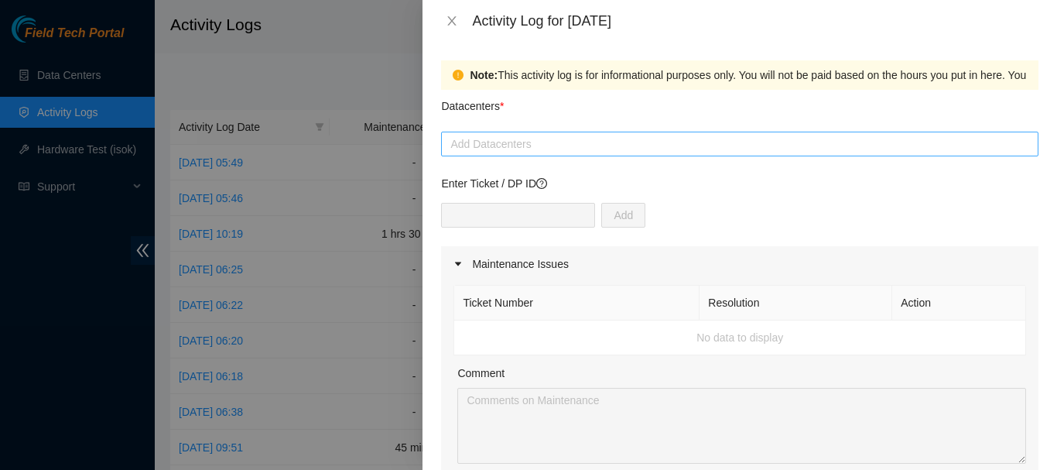
click at [823, 139] on div at bounding box center [740, 144] width 590 height 19
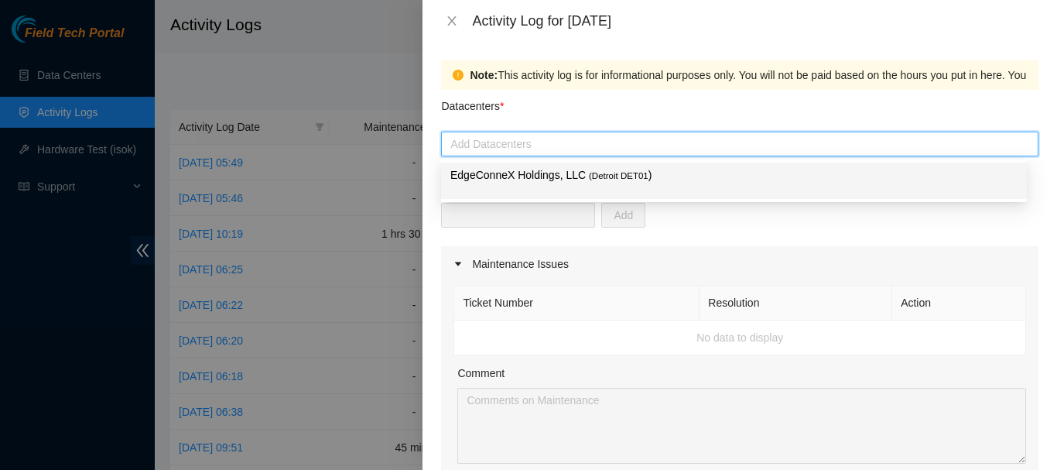
click at [637, 174] on span "( Detroit DET01" at bounding box center [619, 175] width 60 height 9
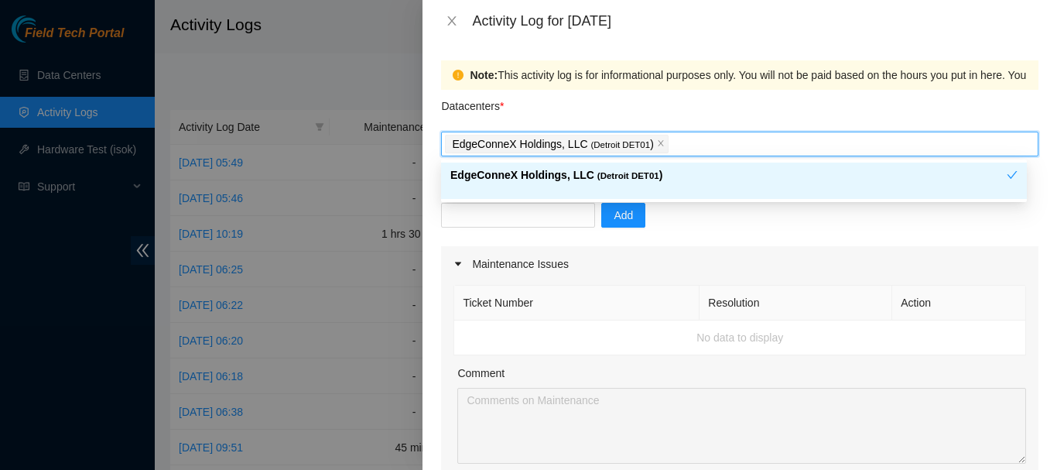
click at [703, 228] on div "Add" at bounding box center [739, 224] width 597 height 43
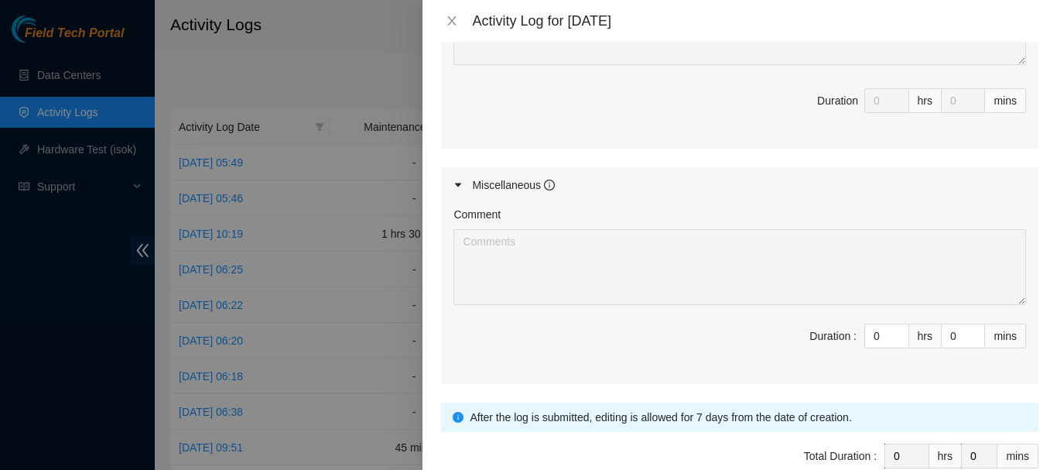
scroll to position [721, 0]
drag, startPoint x: 871, startPoint y: 331, endPoint x: 813, endPoint y: 335, distance: 58.9
click at [813, 335] on span "Duration : 0 hrs 0 mins" at bounding box center [740, 342] width 573 height 43
type input "1"
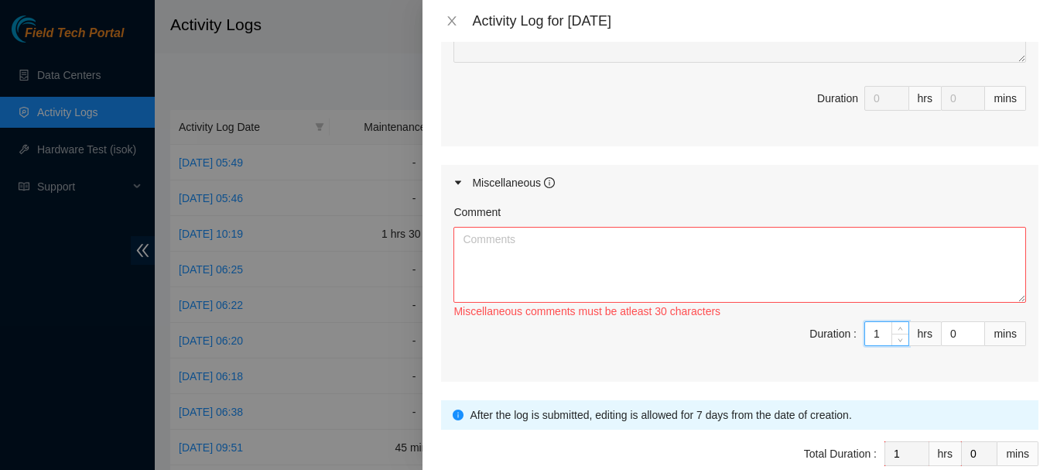
type input "1"
click at [688, 240] on textarea "Comment" at bounding box center [740, 265] width 573 height 76
paste textarea "5:30 to 5:45 Set up 5:45 to 6:30 Fix Labeling Cable management (remove old cabl…"
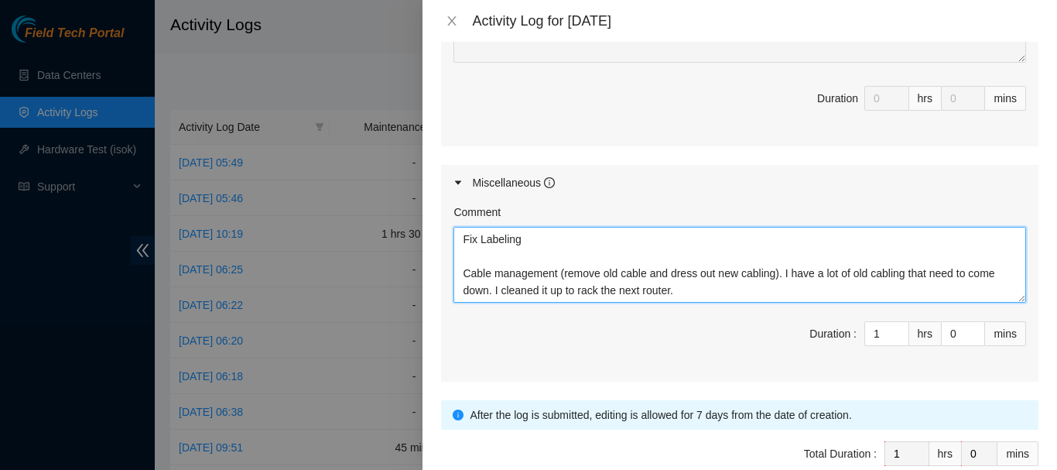
scroll to position [85, 0]
type textarea "5:30 to 5:45 Set up 5:45 to 6:30 Fix Labeling Cable management (remove old cabl…"
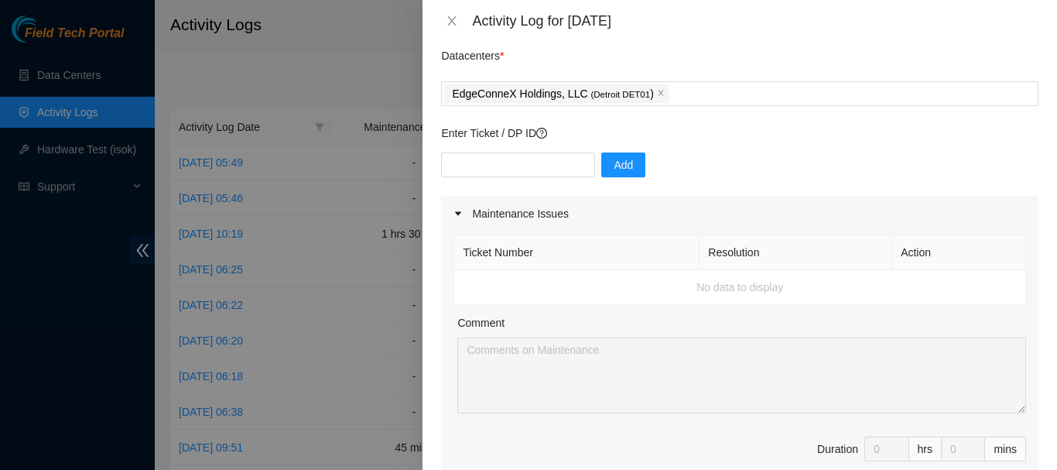
scroll to position [26, 0]
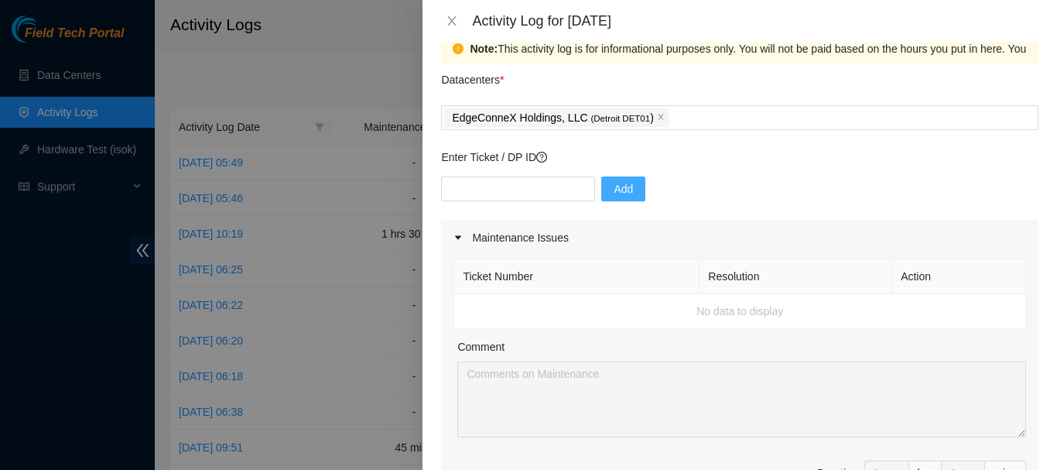
click at [614, 186] on span "Add" at bounding box center [623, 188] width 19 height 17
click at [512, 187] on input "text" at bounding box center [518, 188] width 154 height 25
type input "DP78849"
click at [614, 188] on span "Add" at bounding box center [623, 188] width 19 height 17
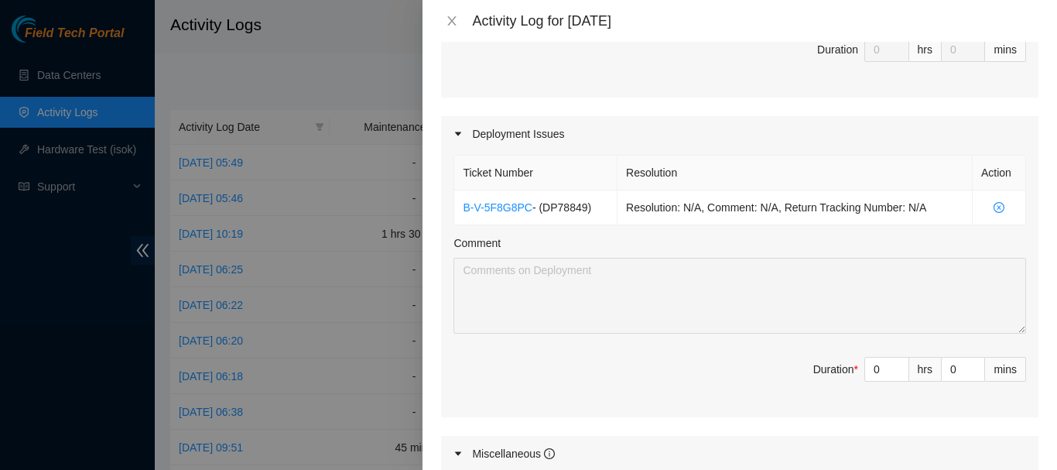
scroll to position [507, 0]
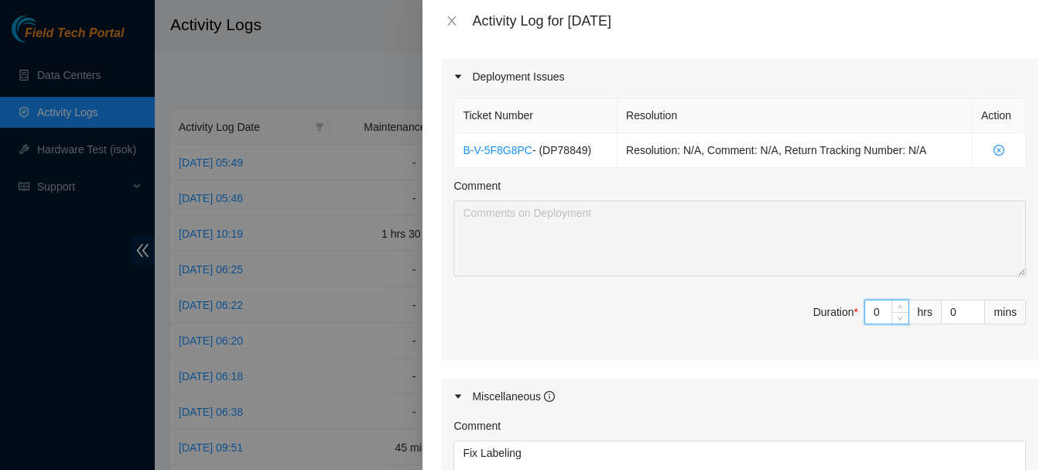
drag, startPoint x: 872, startPoint y: 316, endPoint x: 831, endPoint y: 313, distance: 41.1
click at [831, 313] on span "Duration * 0 hrs 0 mins" at bounding box center [740, 321] width 573 height 43
type input "7"
type input "8"
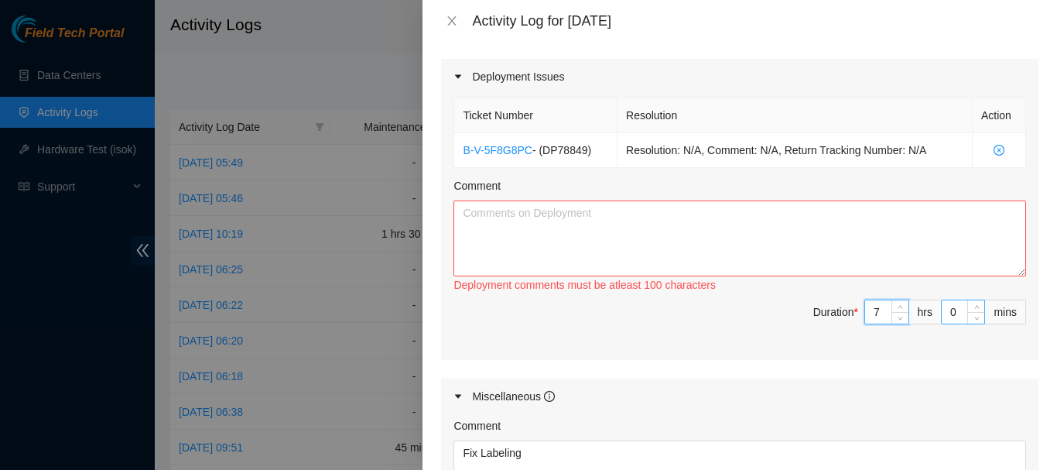
type input "7"
drag, startPoint x: 950, startPoint y: 310, endPoint x: 913, endPoint y: 308, distance: 36.4
click at [913, 308] on span "Duration * 7 hrs 0 mins" at bounding box center [740, 321] width 573 height 43
type input "3"
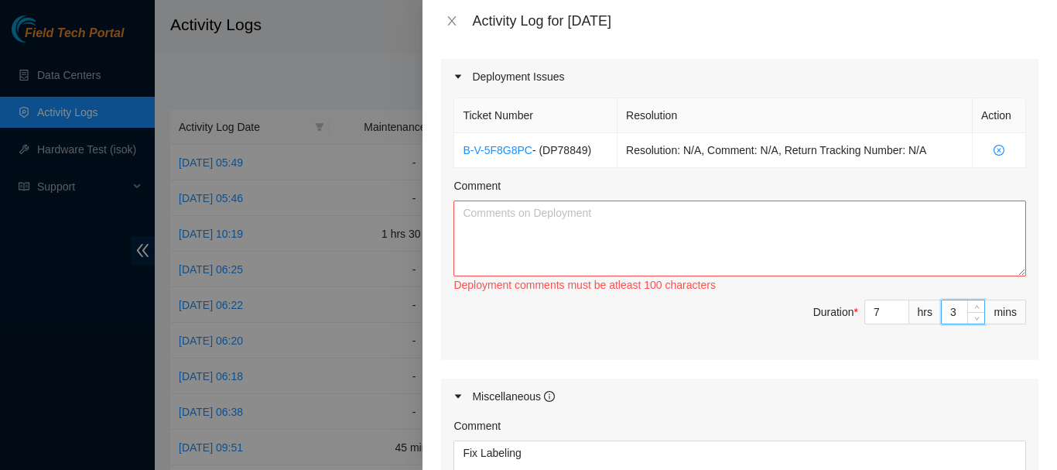
type input "30"
click at [744, 224] on textarea "Comment" at bounding box center [740, 238] width 573 height 76
paste textarea "5:30 to 5:45 Set up 5:45 to 6:30 Fix Labeling Cable management (remove old cabl…"
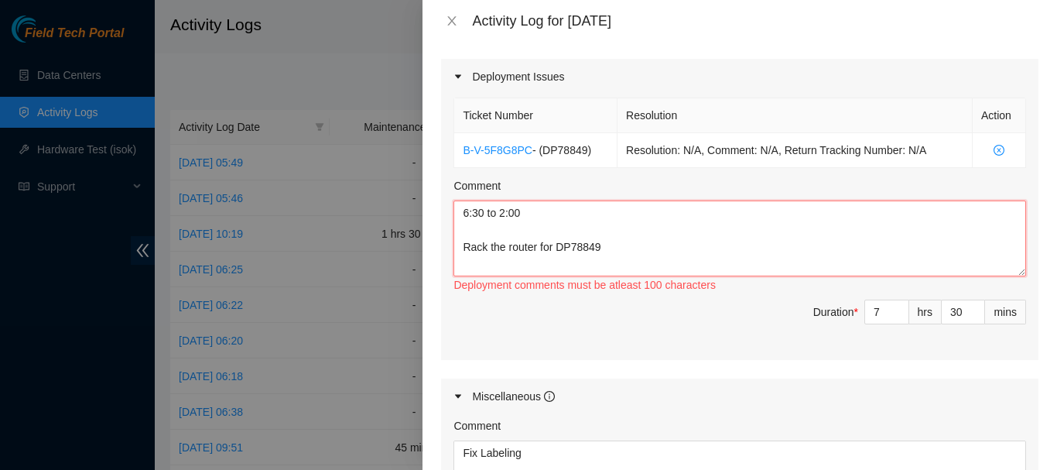
scroll to position [0, 0]
click at [744, 224] on textarea "6:30 to 2:00 Rack the router for DP78849" at bounding box center [740, 238] width 573 height 76
click at [628, 250] on textarea "6:30 to 2:00 Rack the router for DP78849" at bounding box center [740, 238] width 573 height 76
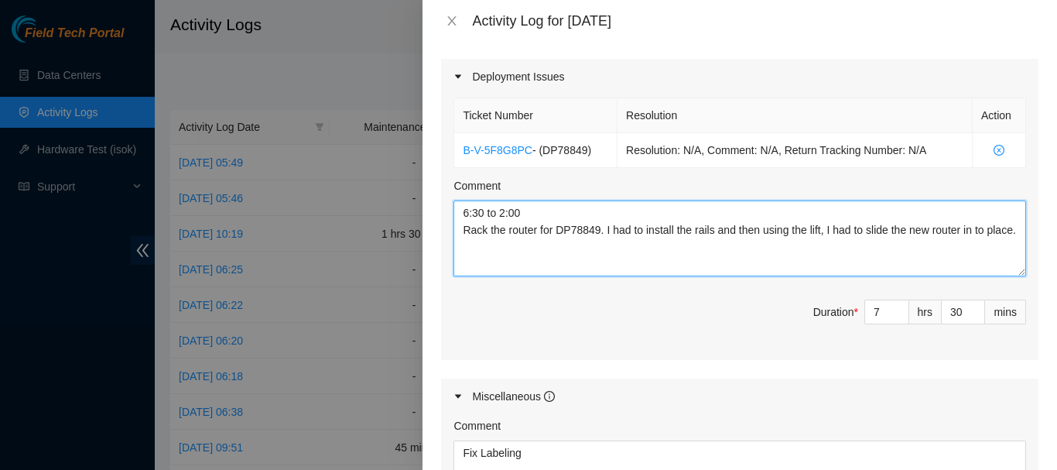
drag, startPoint x: 500, startPoint y: 266, endPoint x: 460, endPoint y: 234, distance: 51.7
click at [460, 234] on textarea "6:30 to 2:00 Rack the router for DP78849. I had to install the rails and then u…" at bounding box center [740, 238] width 573 height 76
type textarea "6:30 to 2:00 Rack the router for DP78849. I had to install the rails and then u…"
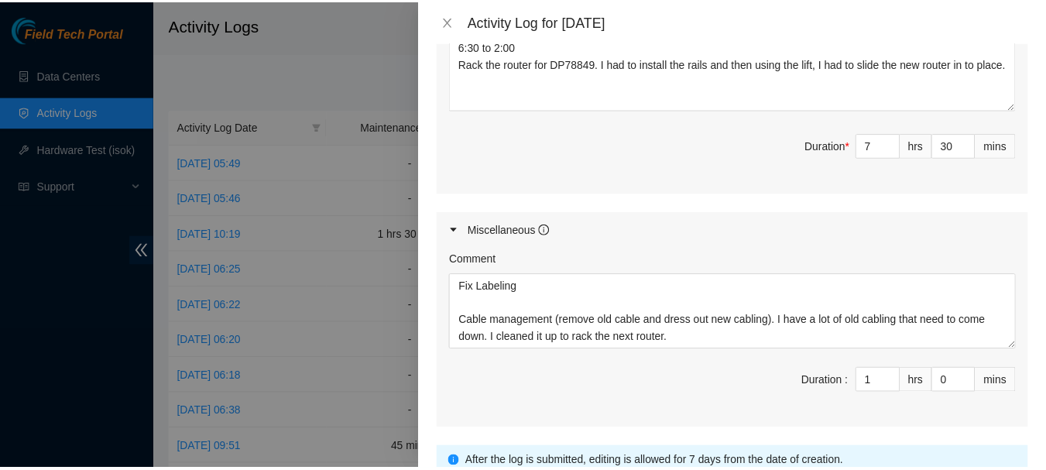
scroll to position [802, 0]
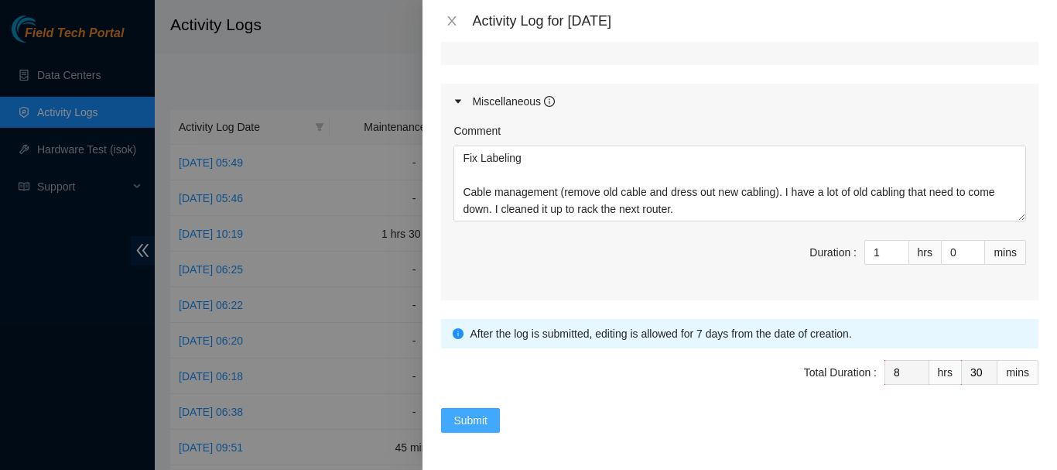
click at [459, 424] on span "Submit" at bounding box center [471, 420] width 34 height 17
